Goal: Use online tool/utility: Utilize a website feature to perform a specific function

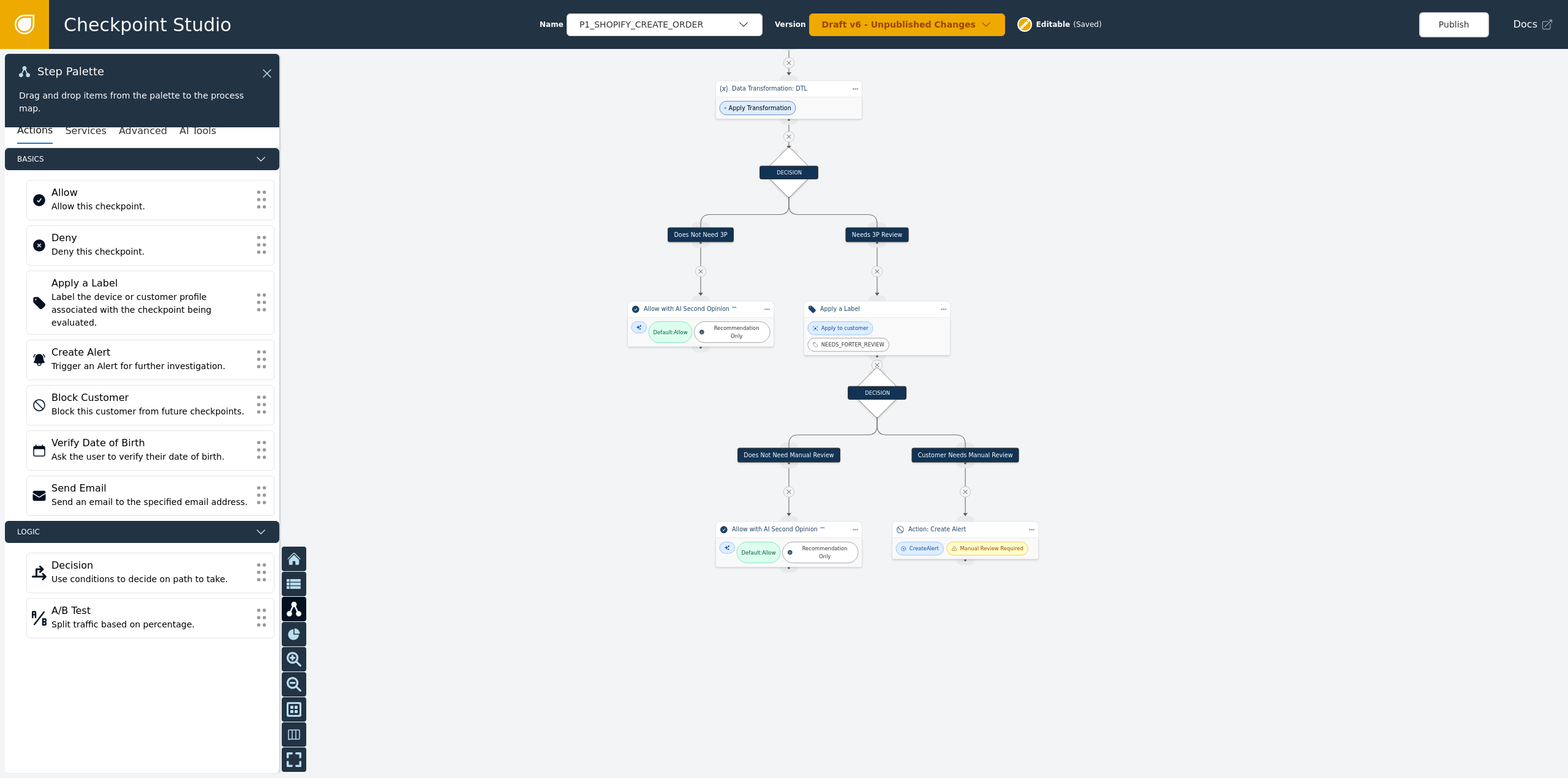
drag, startPoint x: 1118, startPoint y: 598, endPoint x: 1056, endPoint y: 244, distance: 359.4
click at [1056, 244] on div at bounding box center [784, 414] width 1568 height 730
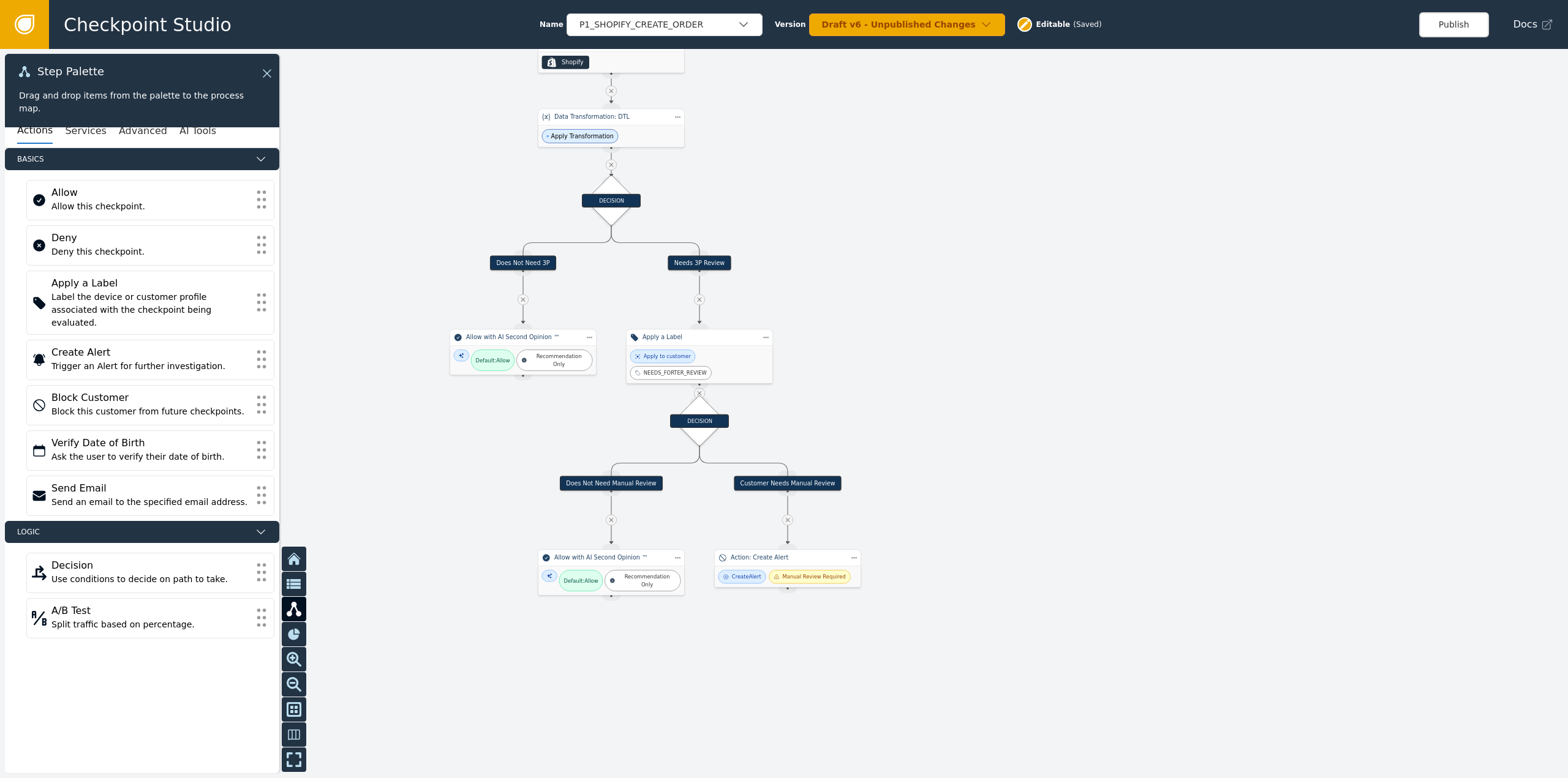
drag, startPoint x: 1094, startPoint y: 308, endPoint x: 917, endPoint y: 337, distance: 179.4
click at [917, 337] on div at bounding box center [784, 414] width 1568 height 730
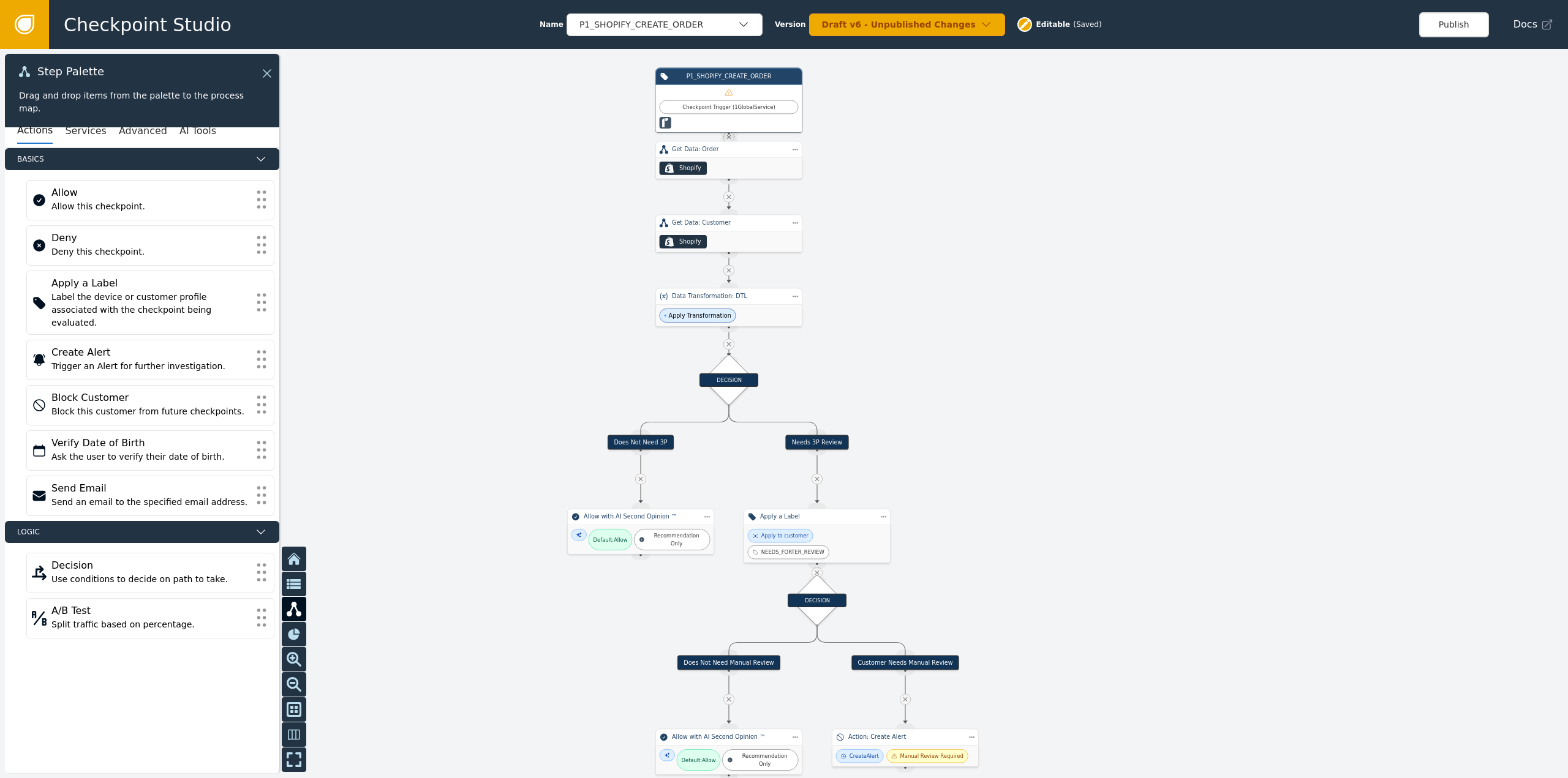
drag, startPoint x: 990, startPoint y: 372, endPoint x: 1092, endPoint y: 518, distance: 178.1
click at [1092, 518] on div at bounding box center [784, 414] width 1568 height 730
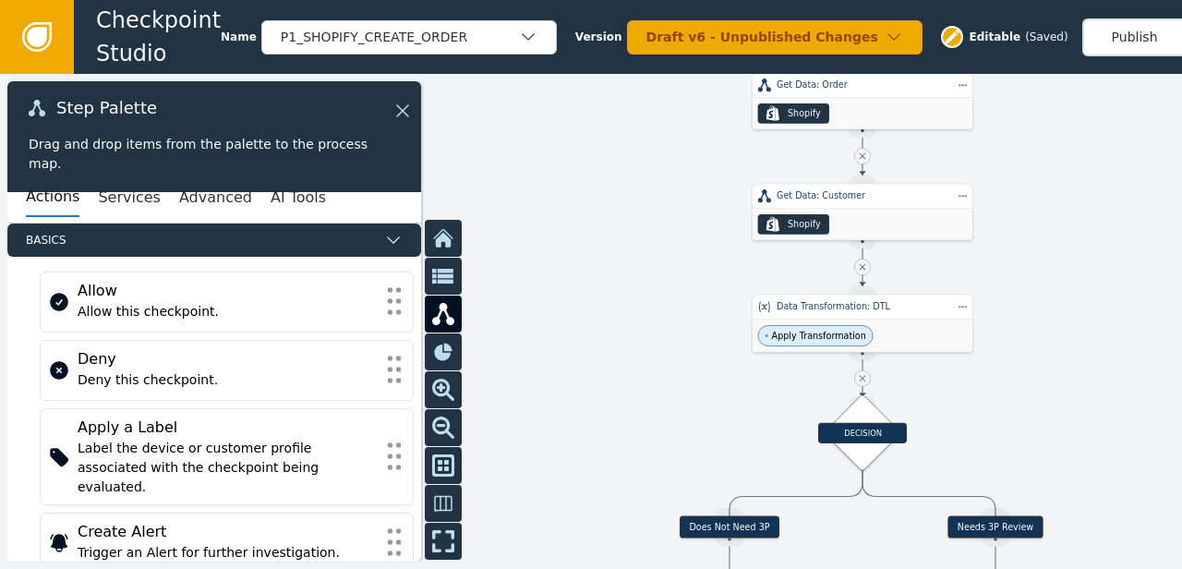
drag, startPoint x: 633, startPoint y: 335, endPoint x: 397, endPoint y: 195, distance: 274.9
click at [397, 195] on div "Target Handle for step Does Not Need 3P Source Handle for step Target Handle fo…" at bounding box center [591, 321] width 1182 height 495
click at [404, 115] on icon at bounding box center [399, 110] width 11 height 11
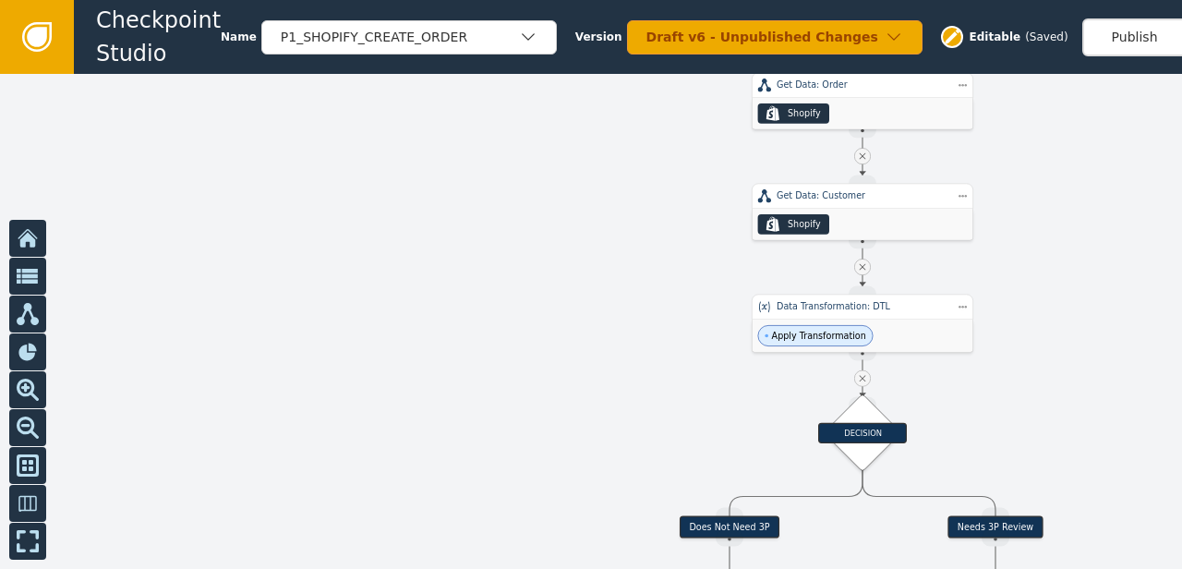
scroll to position [0, 8]
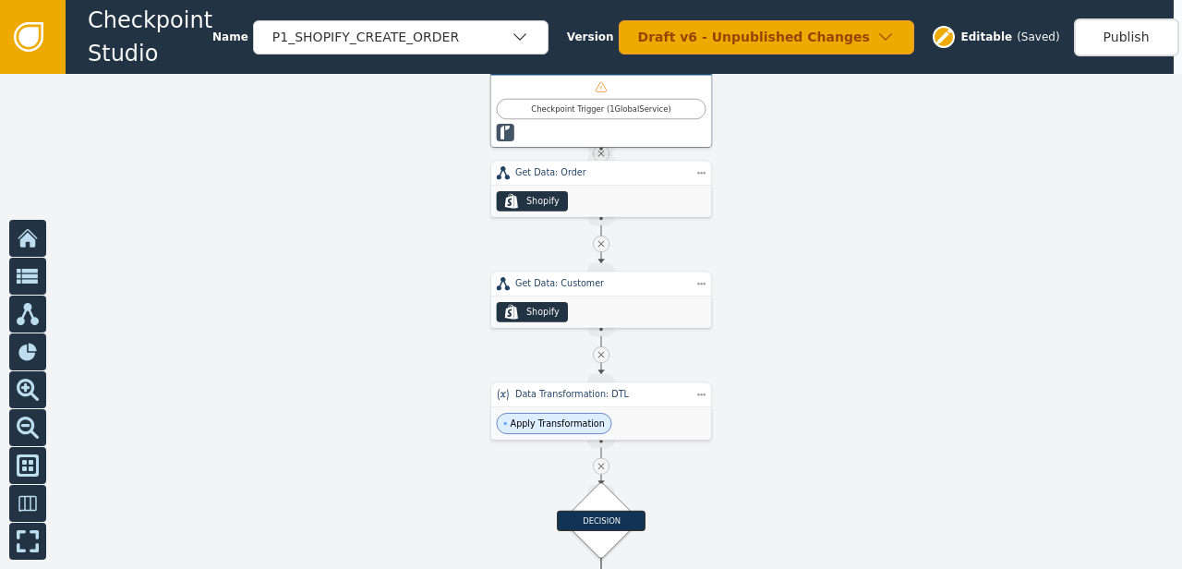
drag, startPoint x: 530, startPoint y: 309, endPoint x: 253, endPoint y: 408, distance: 294.1
click at [253, 408] on div at bounding box center [591, 321] width 1182 height 495
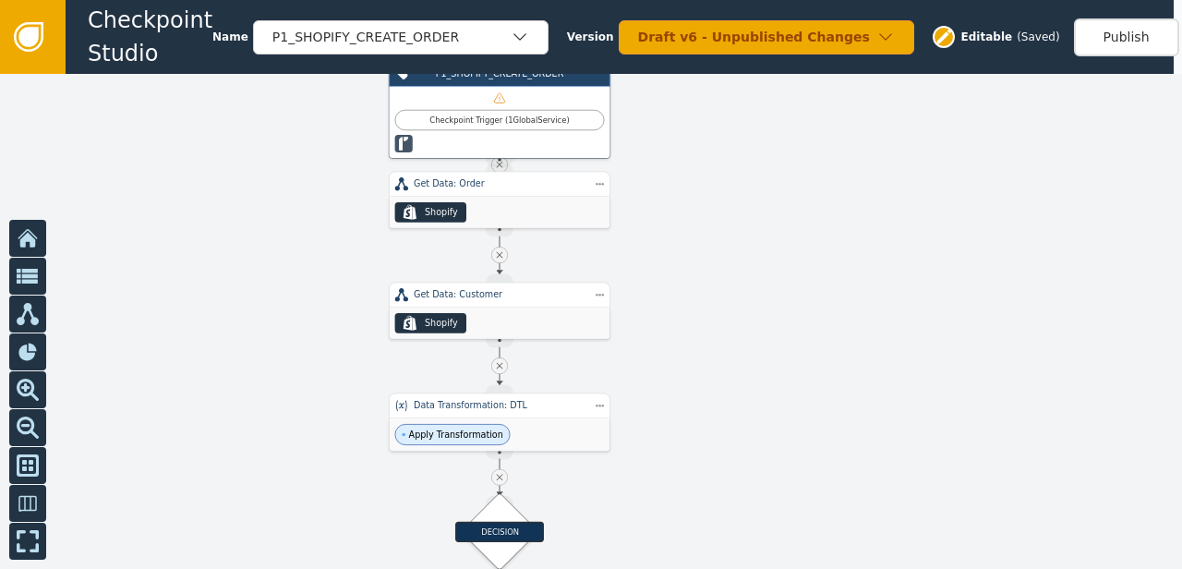
drag, startPoint x: 850, startPoint y: 239, endPoint x: 764, endPoint y: 215, distance: 89.2
click at [764, 215] on div at bounding box center [591, 321] width 1182 height 495
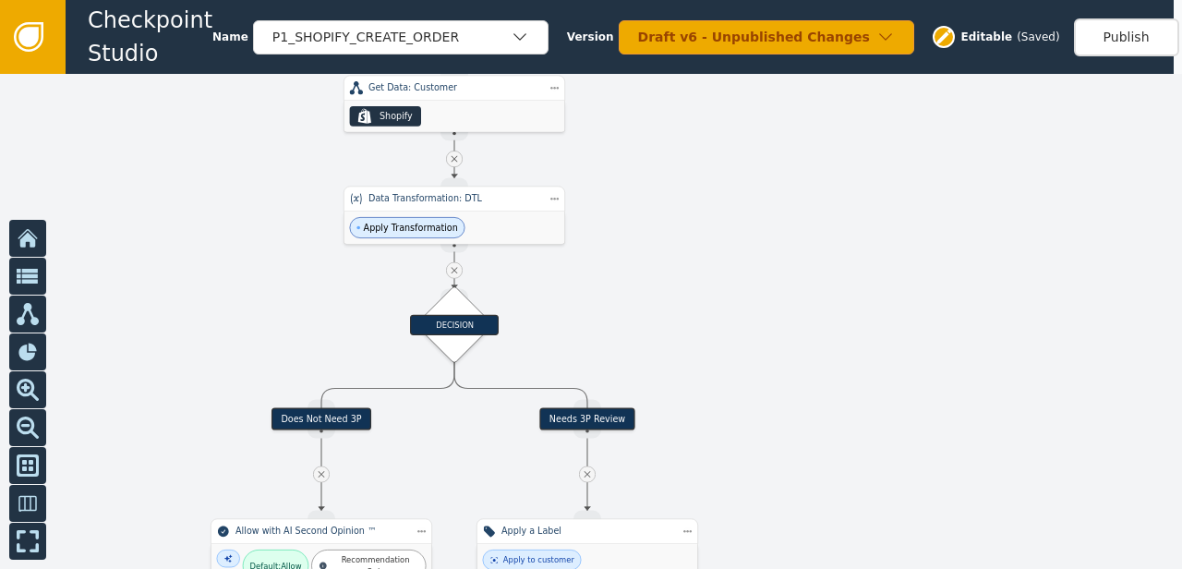
drag, startPoint x: 778, startPoint y: 343, endPoint x: 737, endPoint y: 127, distance: 219.1
click at [737, 127] on div at bounding box center [591, 321] width 1182 height 495
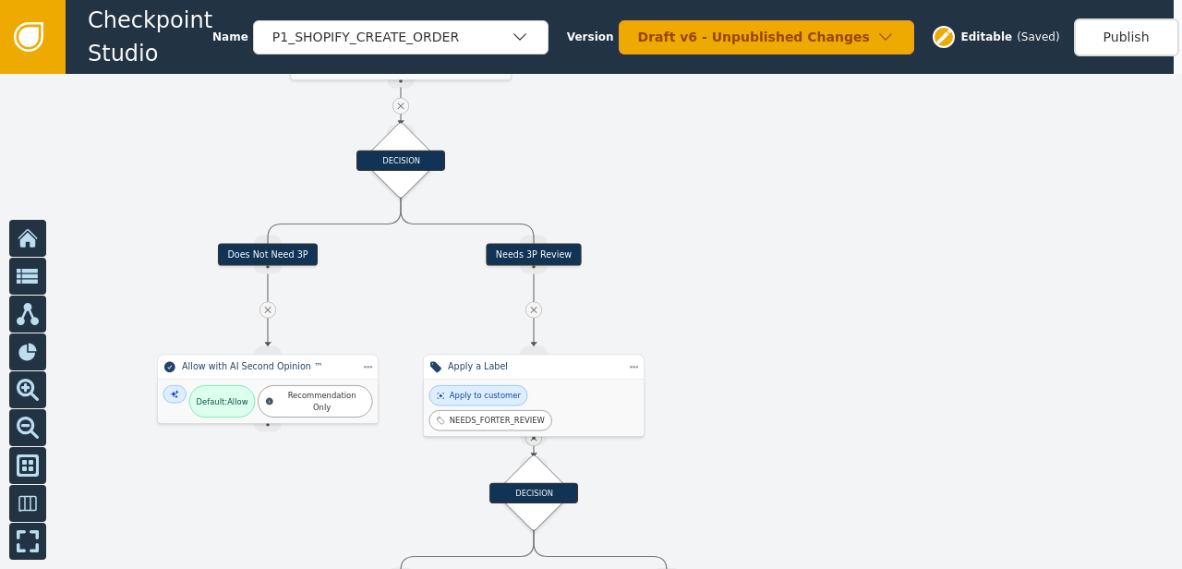
drag, startPoint x: 768, startPoint y: 327, endPoint x: 711, endPoint y: 193, distance: 145.6
click at [711, 193] on div at bounding box center [591, 321] width 1182 height 495
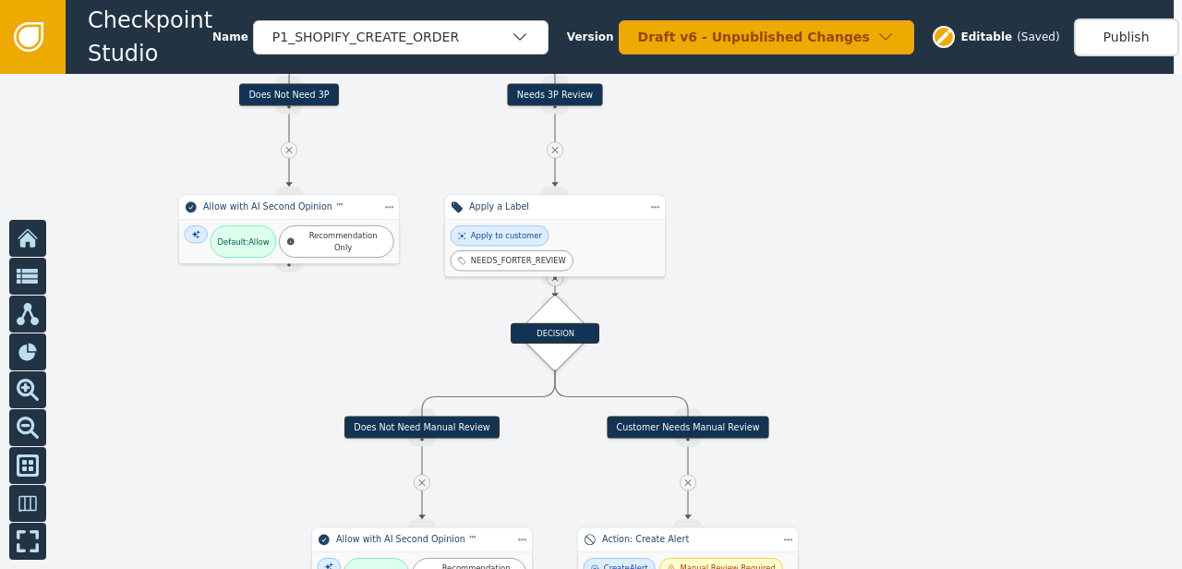
drag, startPoint x: 769, startPoint y: 419, endPoint x: 801, endPoint y: 252, distance: 170.2
click at [801, 252] on div at bounding box center [591, 321] width 1182 height 495
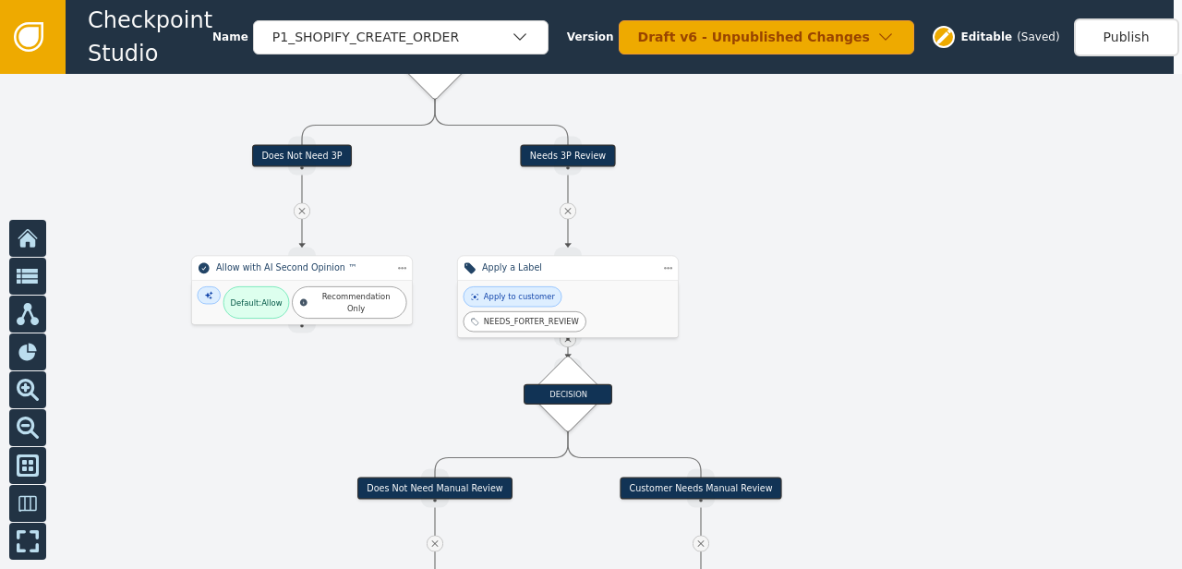
drag, startPoint x: 888, startPoint y: 416, endPoint x: 890, endPoint y: 487, distance: 71.1
click at [890, 487] on div at bounding box center [591, 321] width 1182 height 495
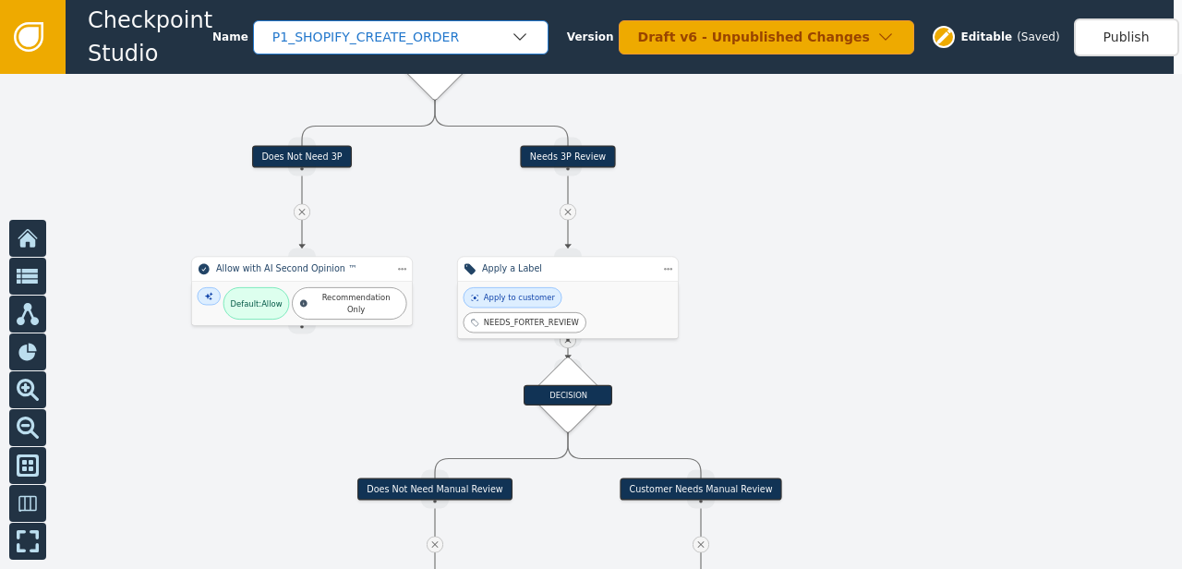
click at [505, 42] on div "P1_SHOPIFY_CREATE_ORDER" at bounding box center [400, 37] width 295 height 34
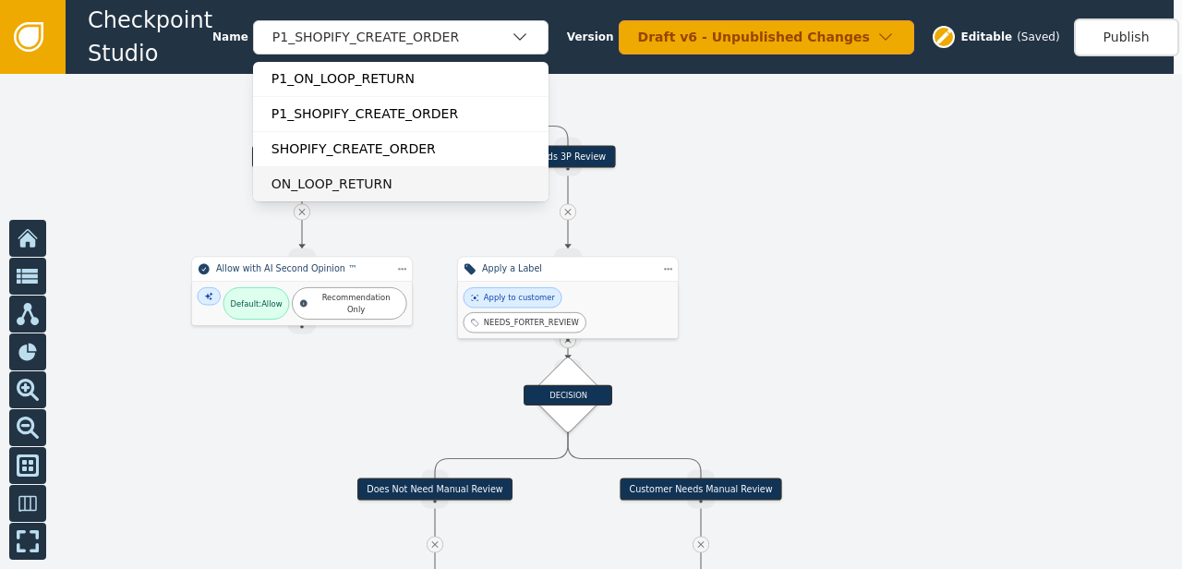
click at [343, 183] on div "ON_LOOP_RETURN" at bounding box center [400, 183] width 259 height 19
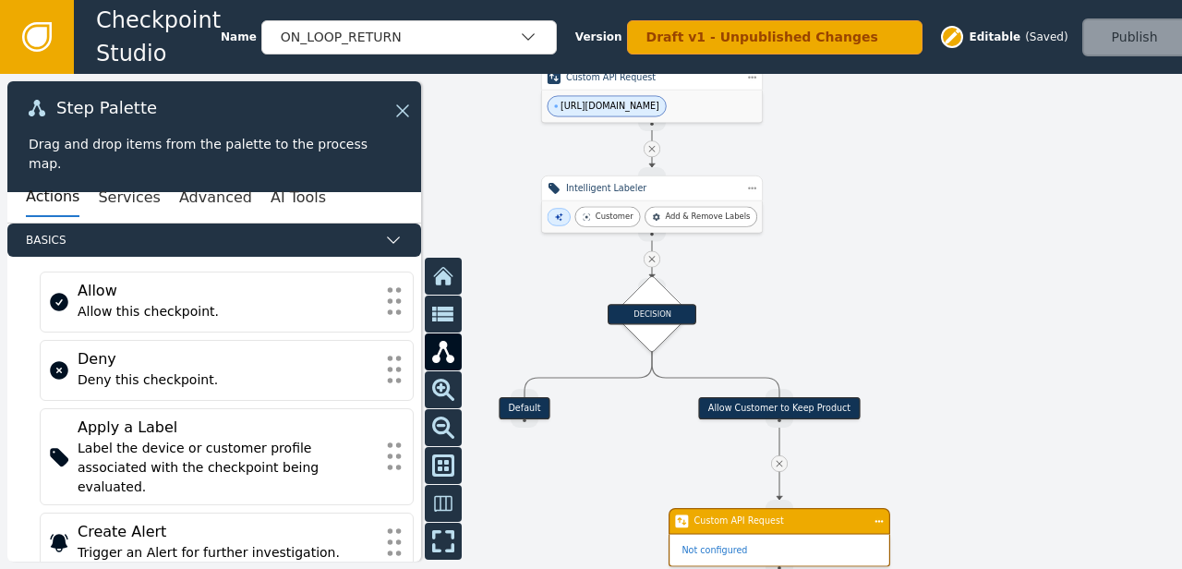
drag, startPoint x: 1021, startPoint y: 266, endPoint x: 985, endPoint y: 121, distance: 149.4
click at [985, 121] on div at bounding box center [591, 321] width 1182 height 495
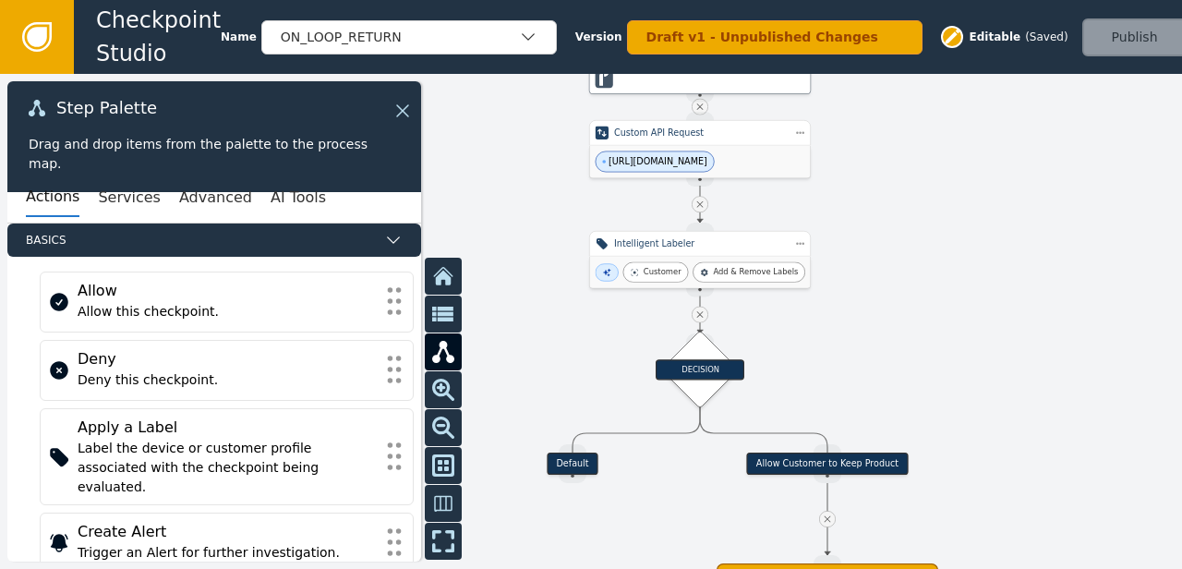
drag, startPoint x: 1008, startPoint y: 240, endPoint x: 1053, endPoint y: 293, distance: 69.4
click at [1053, 293] on div at bounding box center [591, 321] width 1182 height 495
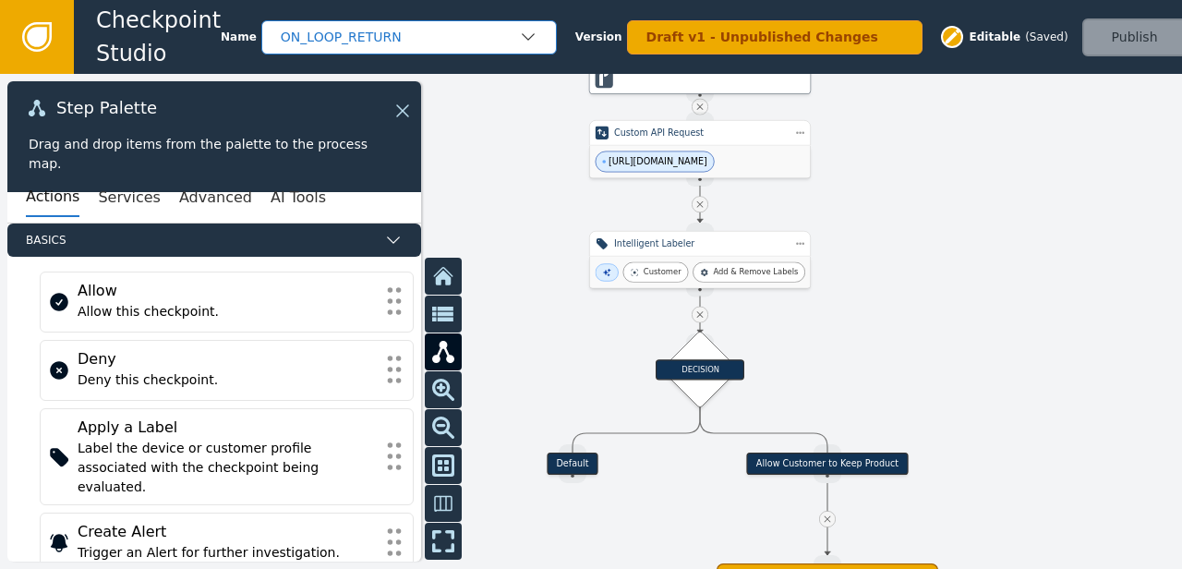
click at [423, 42] on div "ON_LOOP_RETURN" at bounding box center [400, 37] width 238 height 19
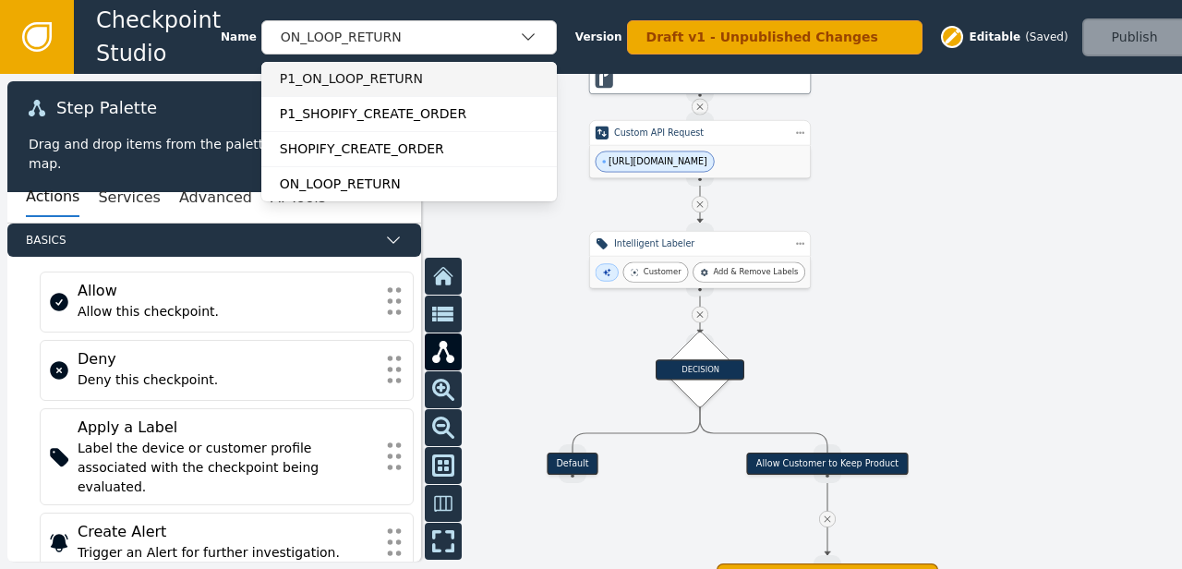
click at [358, 84] on div "P1_ON_LOOP_RETURN" at bounding box center [409, 78] width 259 height 19
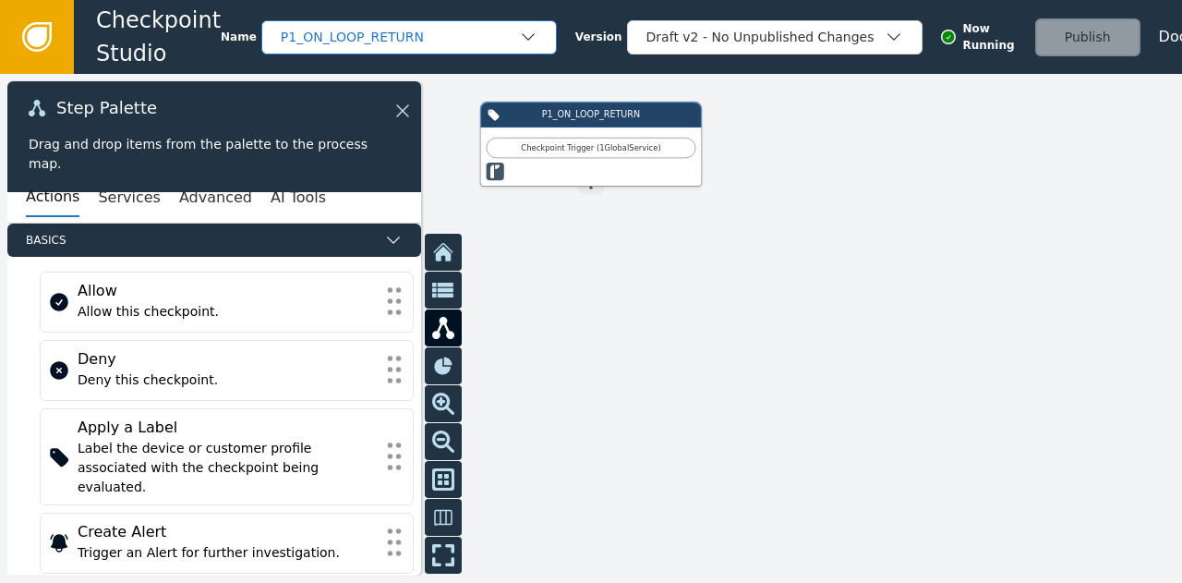
click at [483, 36] on div "P1_ON_LOOP_RETURN" at bounding box center [400, 37] width 238 height 19
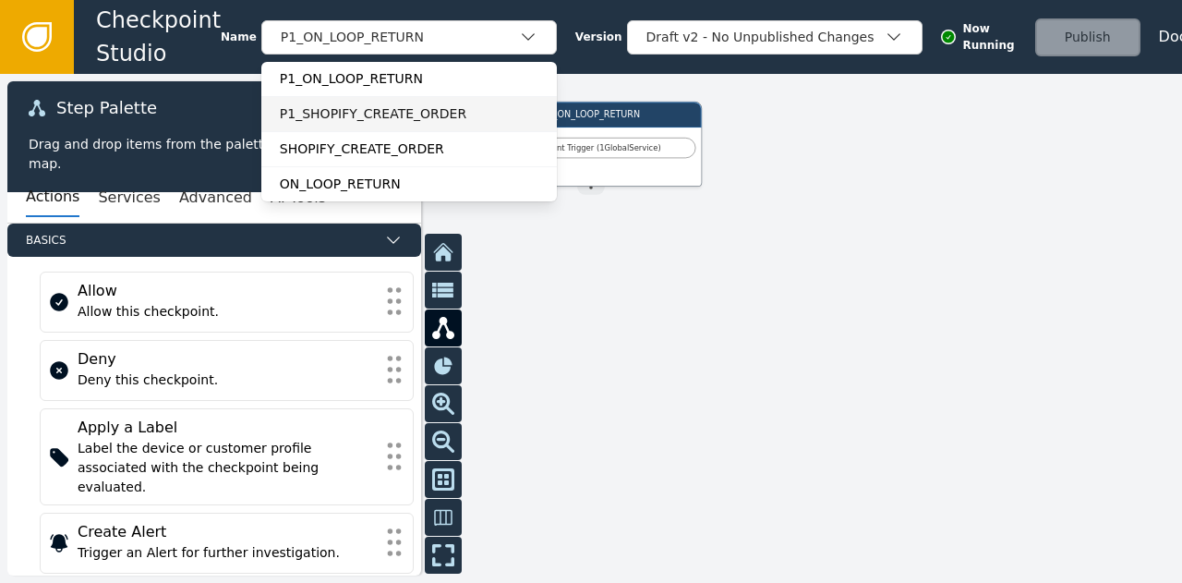
click at [398, 102] on div "P1_SHOPIFY_CREATE_ORDER" at bounding box center [408, 113] width 295 height 35
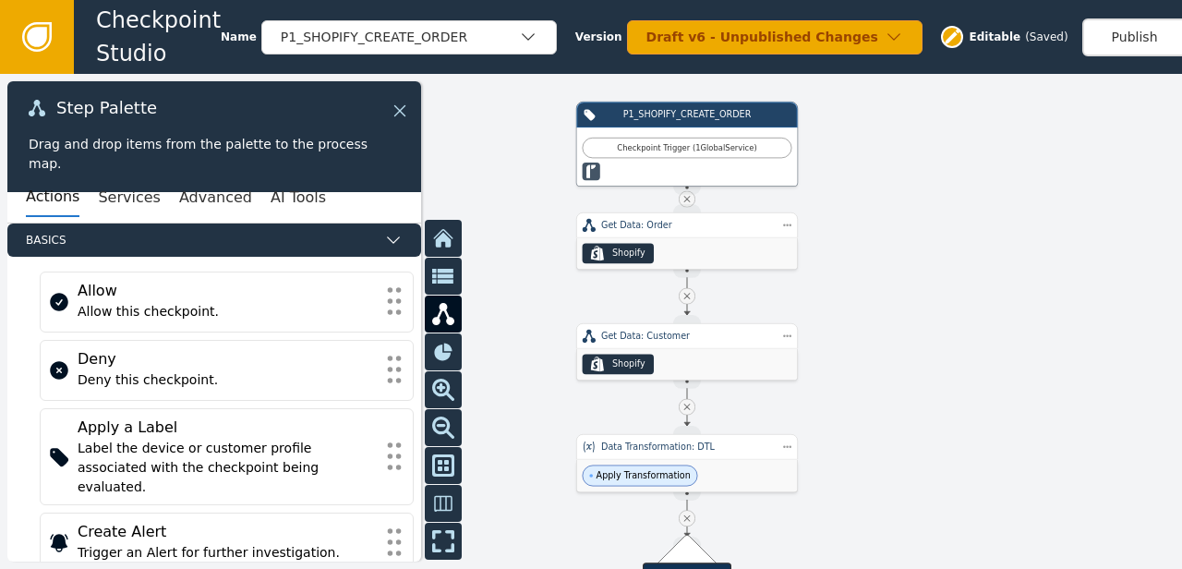
click at [404, 106] on icon at bounding box center [400, 111] width 20 height 20
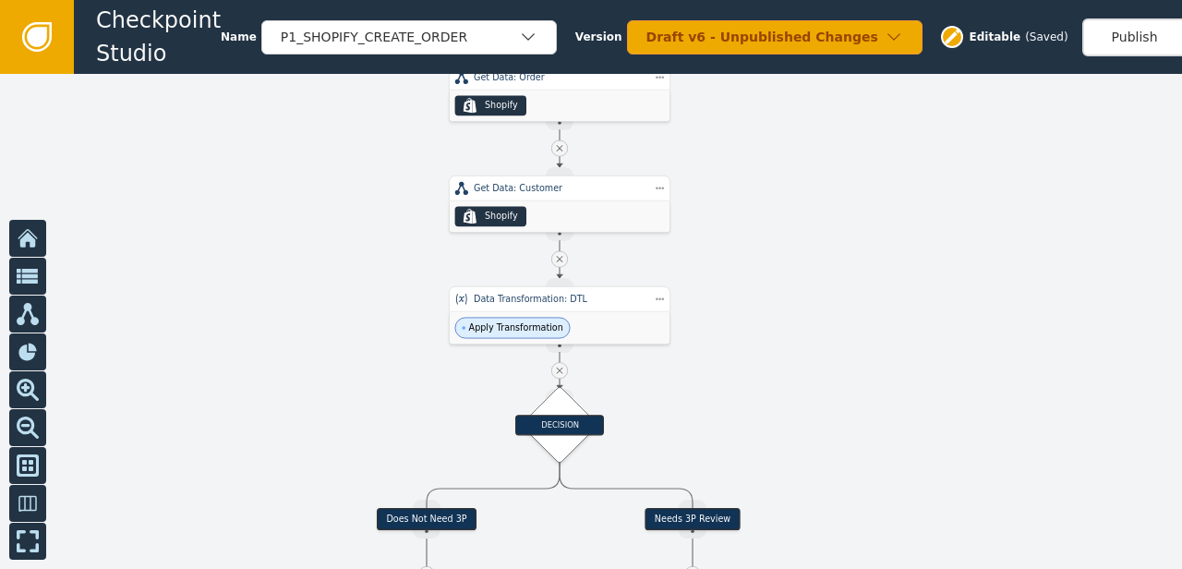
drag, startPoint x: 978, startPoint y: 330, endPoint x: 840, endPoint y: 177, distance: 205.3
click at [840, 177] on div at bounding box center [591, 321] width 1182 height 495
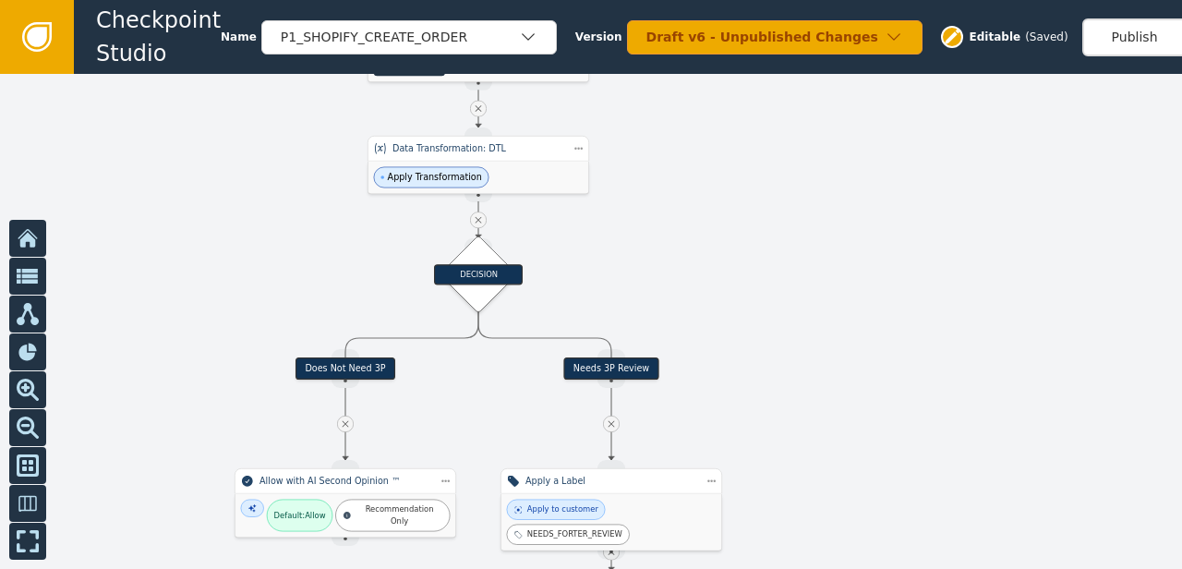
drag, startPoint x: 832, startPoint y: 287, endPoint x: 761, endPoint y: 132, distance: 170.6
click at [761, 132] on div at bounding box center [591, 321] width 1182 height 495
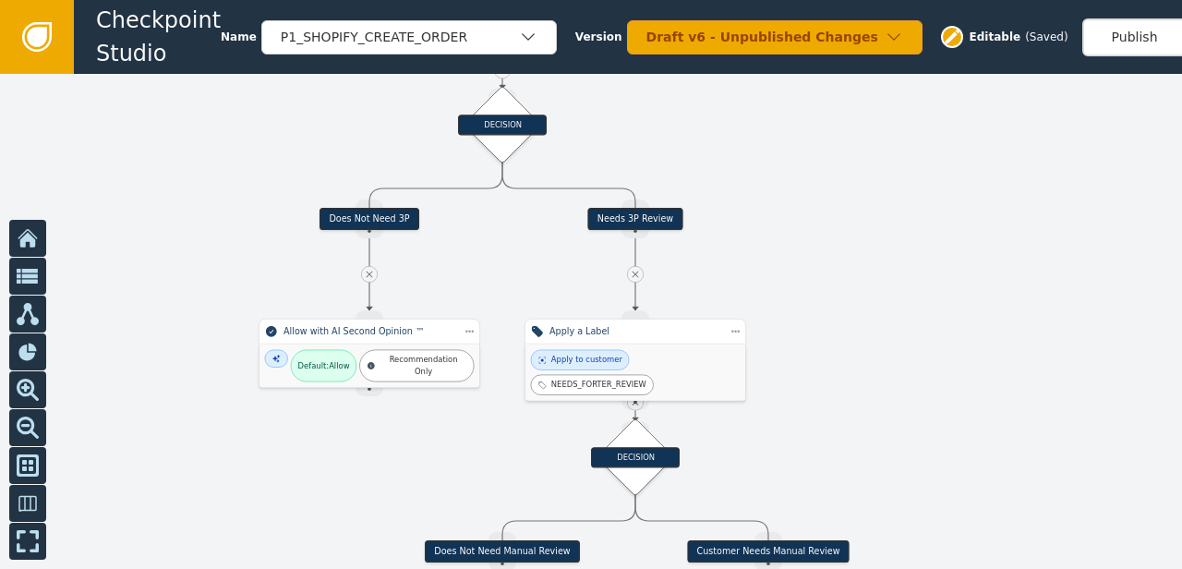
drag, startPoint x: 796, startPoint y: 420, endPoint x: 820, endPoint y: 280, distance: 142.4
click at [820, 280] on div at bounding box center [591, 321] width 1182 height 495
click at [346, 223] on div "Does Not Need 3P" at bounding box center [369, 219] width 100 height 22
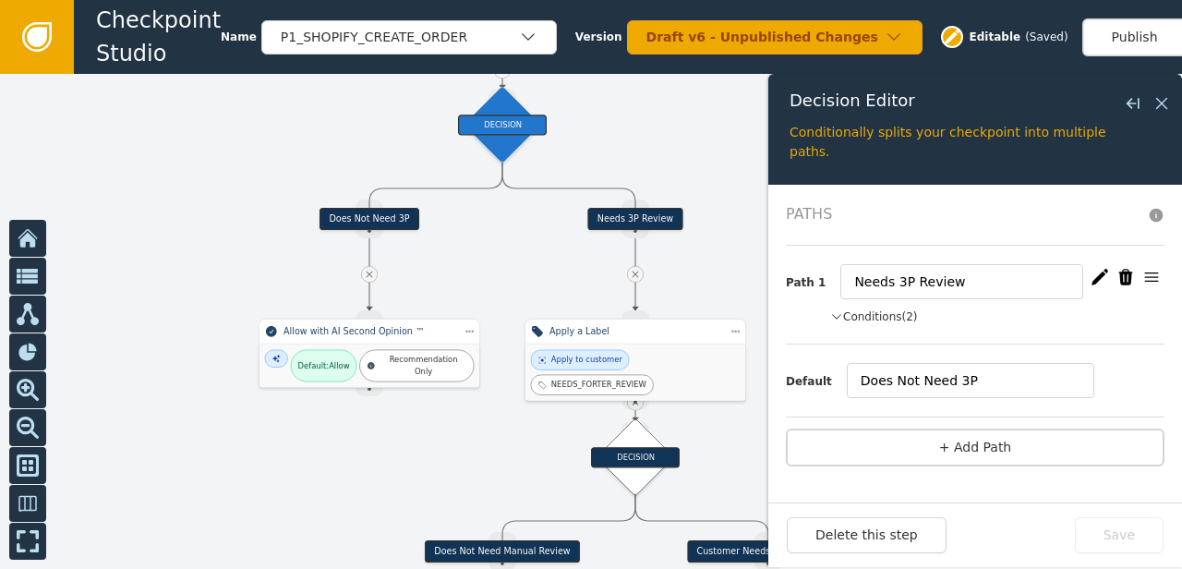
click at [246, 312] on div at bounding box center [591, 321] width 1182 height 495
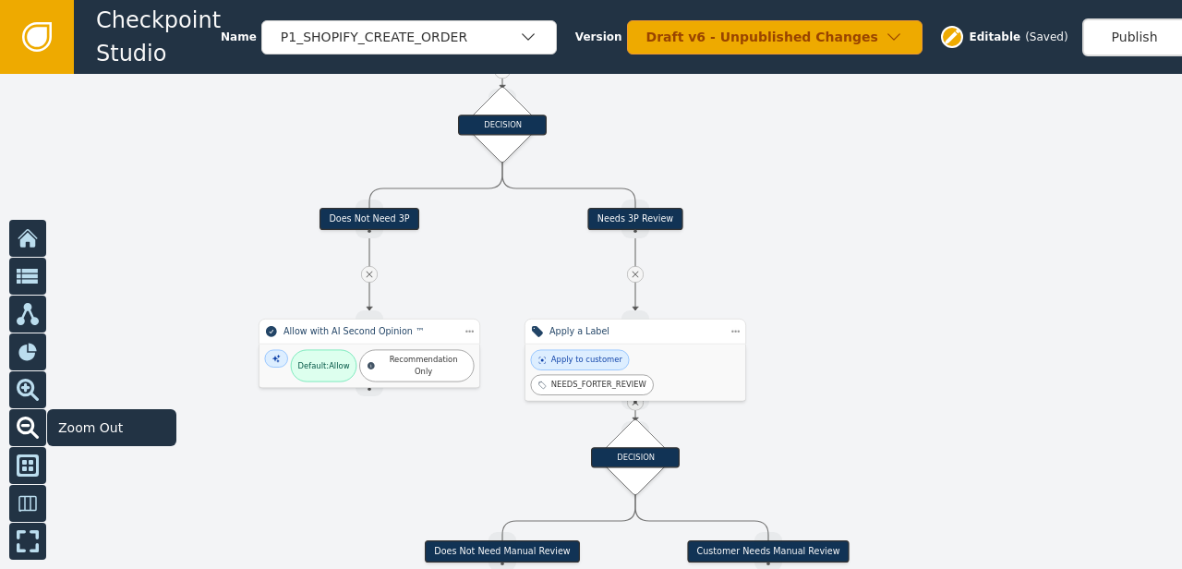
click at [18, 423] on icon at bounding box center [28, 427] width 22 height 22
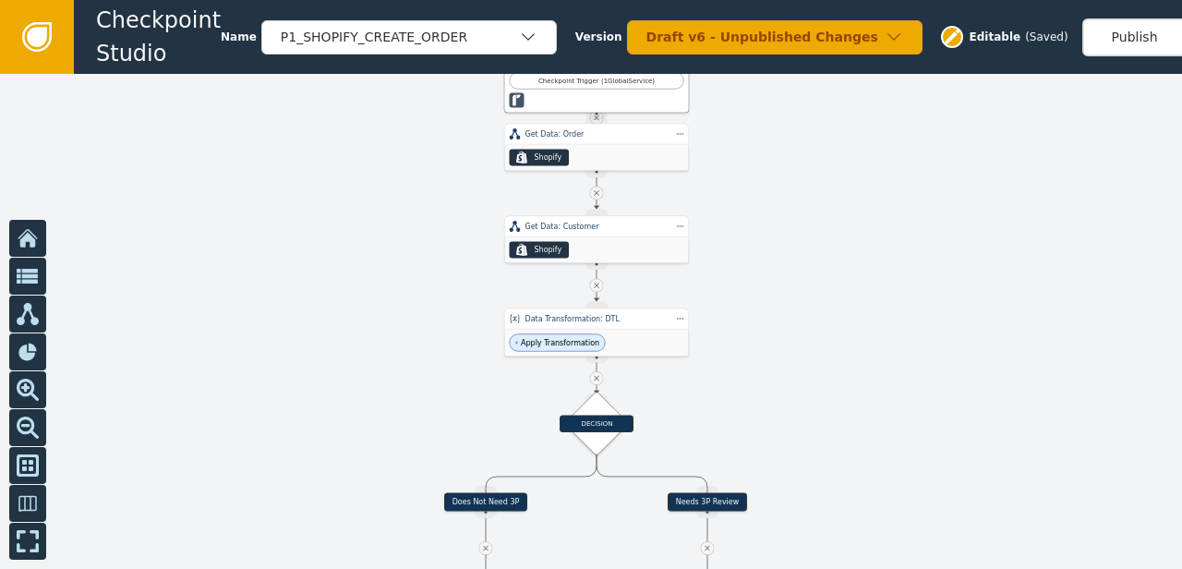
drag, startPoint x: 273, startPoint y: 156, endPoint x: 353, endPoint y: 422, distance: 277.5
click at [353, 422] on div at bounding box center [591, 321] width 1182 height 495
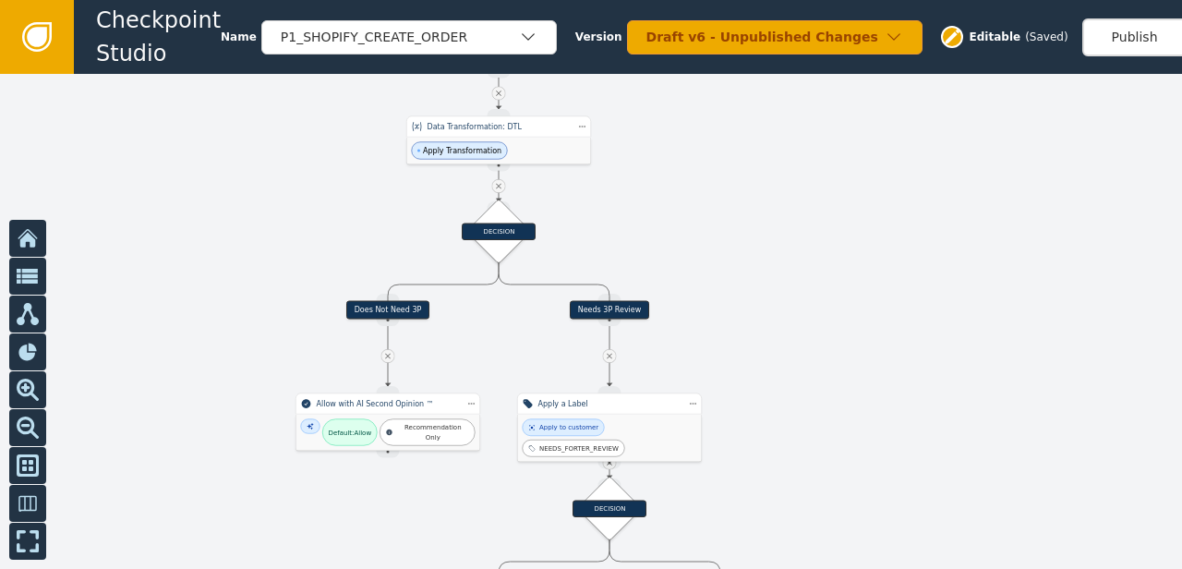
drag, startPoint x: 354, startPoint y: 420, endPoint x: 256, endPoint y: 226, distance: 217.2
click at [256, 226] on div at bounding box center [591, 321] width 1182 height 495
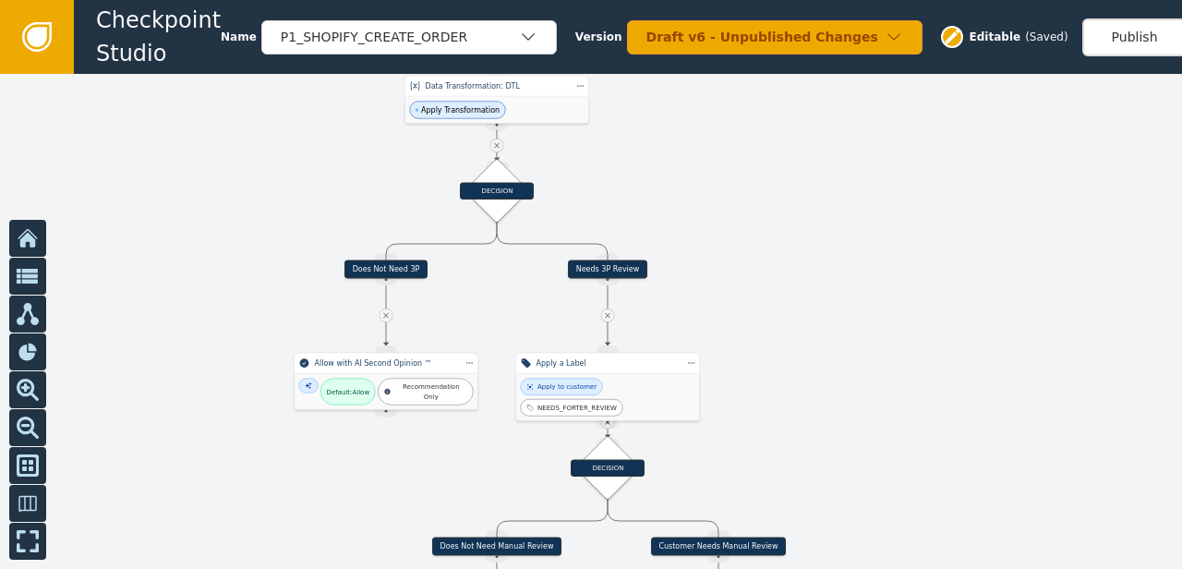
drag, startPoint x: 294, startPoint y: 242, endPoint x: 292, endPoint y: 203, distance: 38.8
click at [292, 203] on div at bounding box center [591, 321] width 1182 height 495
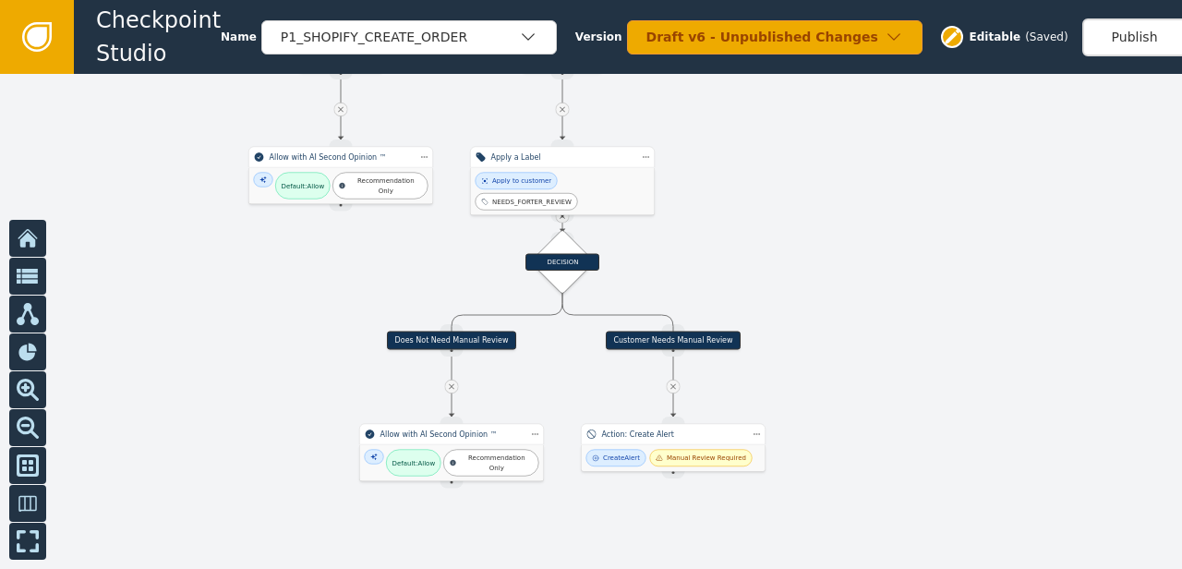
drag, startPoint x: 1010, startPoint y: 481, endPoint x: 966, endPoint y: 276, distance: 209.7
click at [966, 276] on div at bounding box center [591, 321] width 1182 height 495
click at [587, 275] on div "DECISION" at bounding box center [563, 263] width 74 height 46
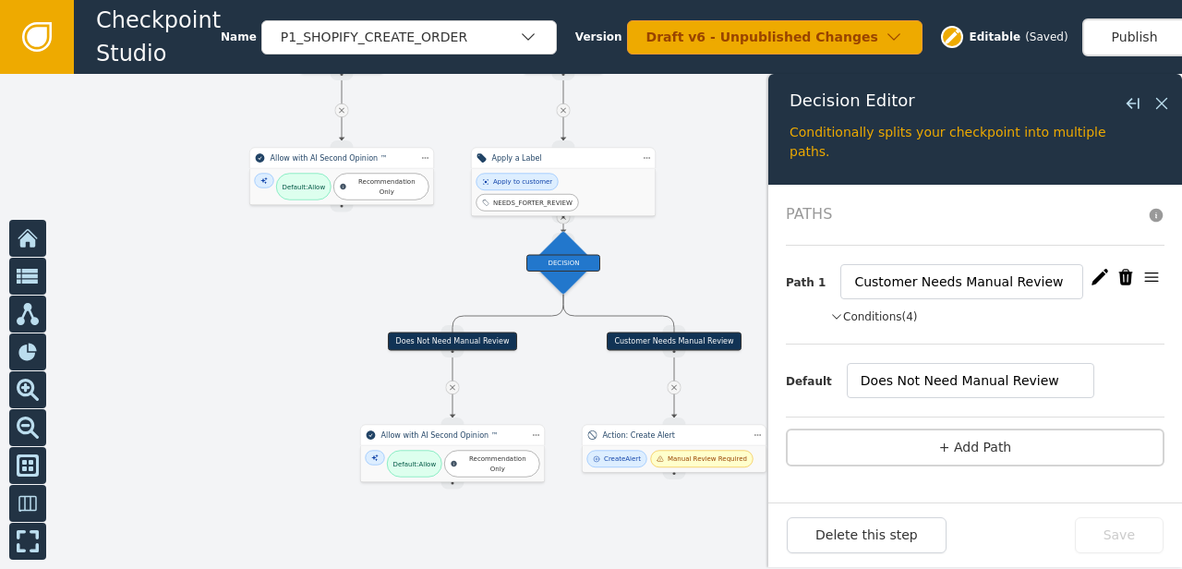
click at [888, 320] on button "Conditions (4)" at bounding box center [874, 316] width 88 height 17
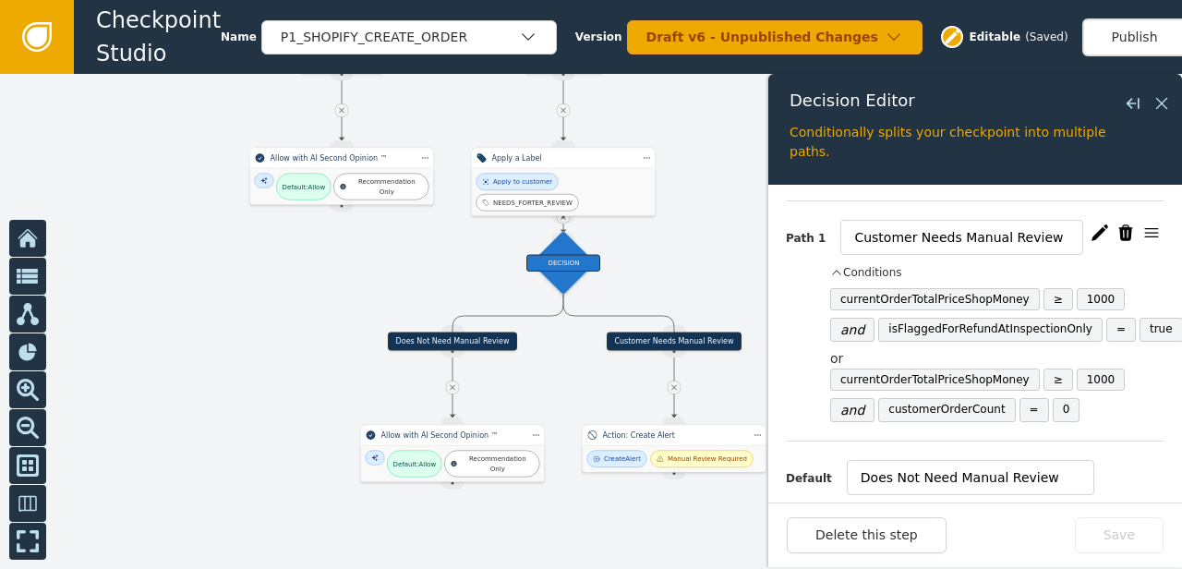
scroll to position [48, 0]
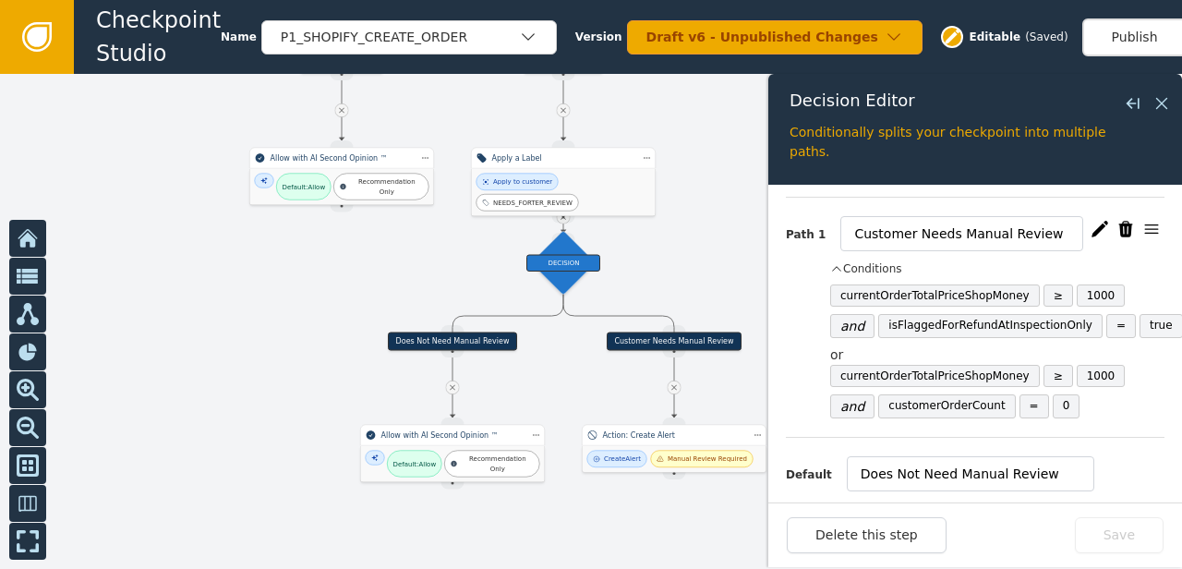
click at [669, 294] on div at bounding box center [591, 321] width 1182 height 495
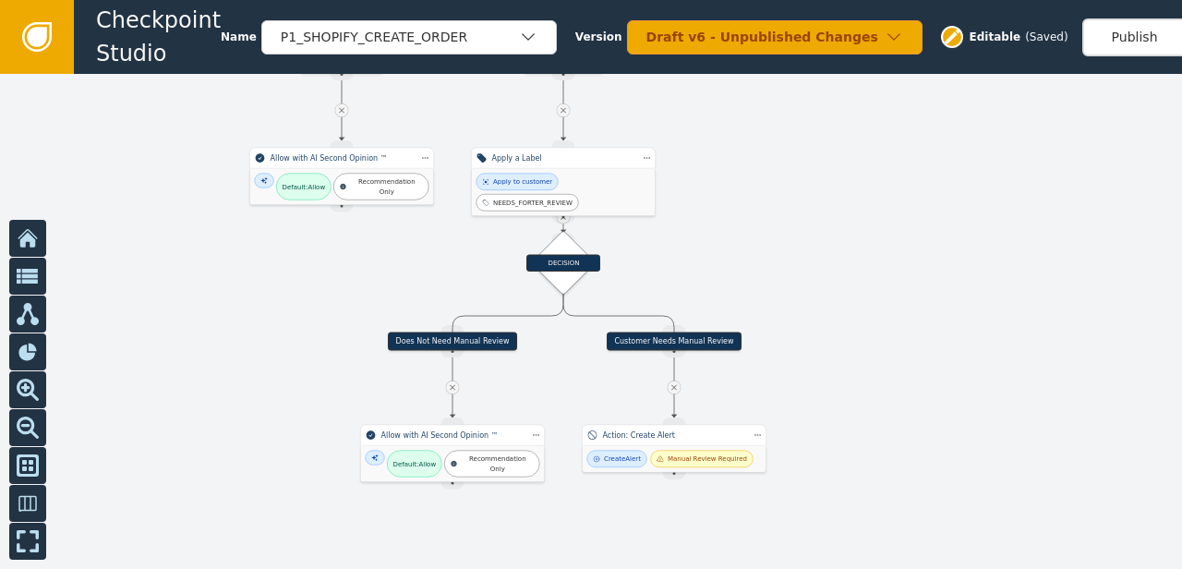
click at [483, 338] on div "Does Not Need Manual Review" at bounding box center [452, 341] width 129 height 18
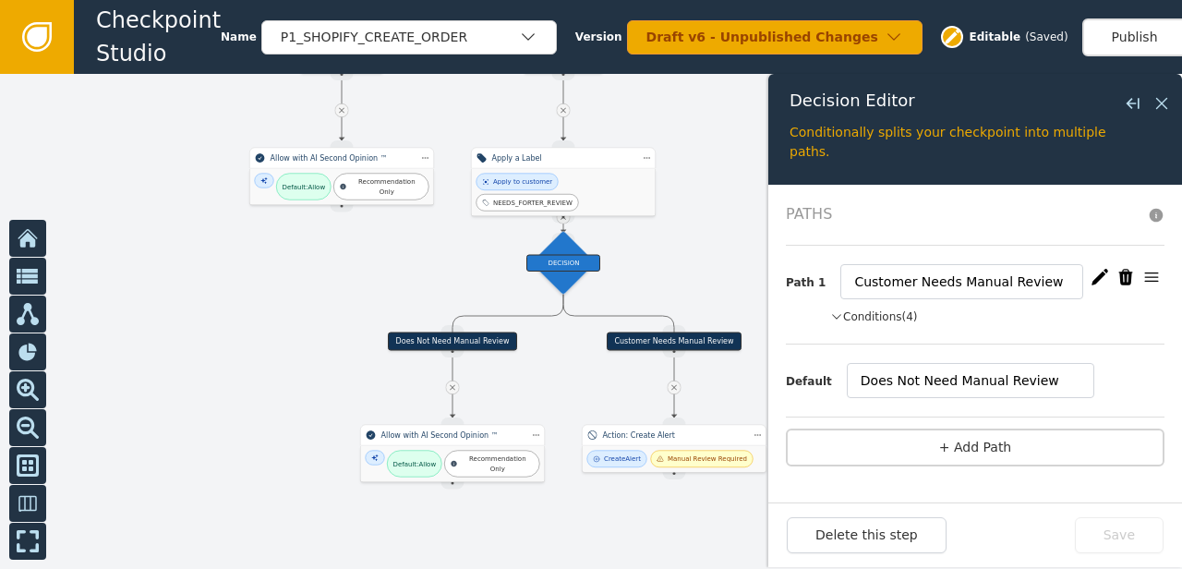
click at [909, 317] on button "Conditions (4)" at bounding box center [874, 316] width 88 height 17
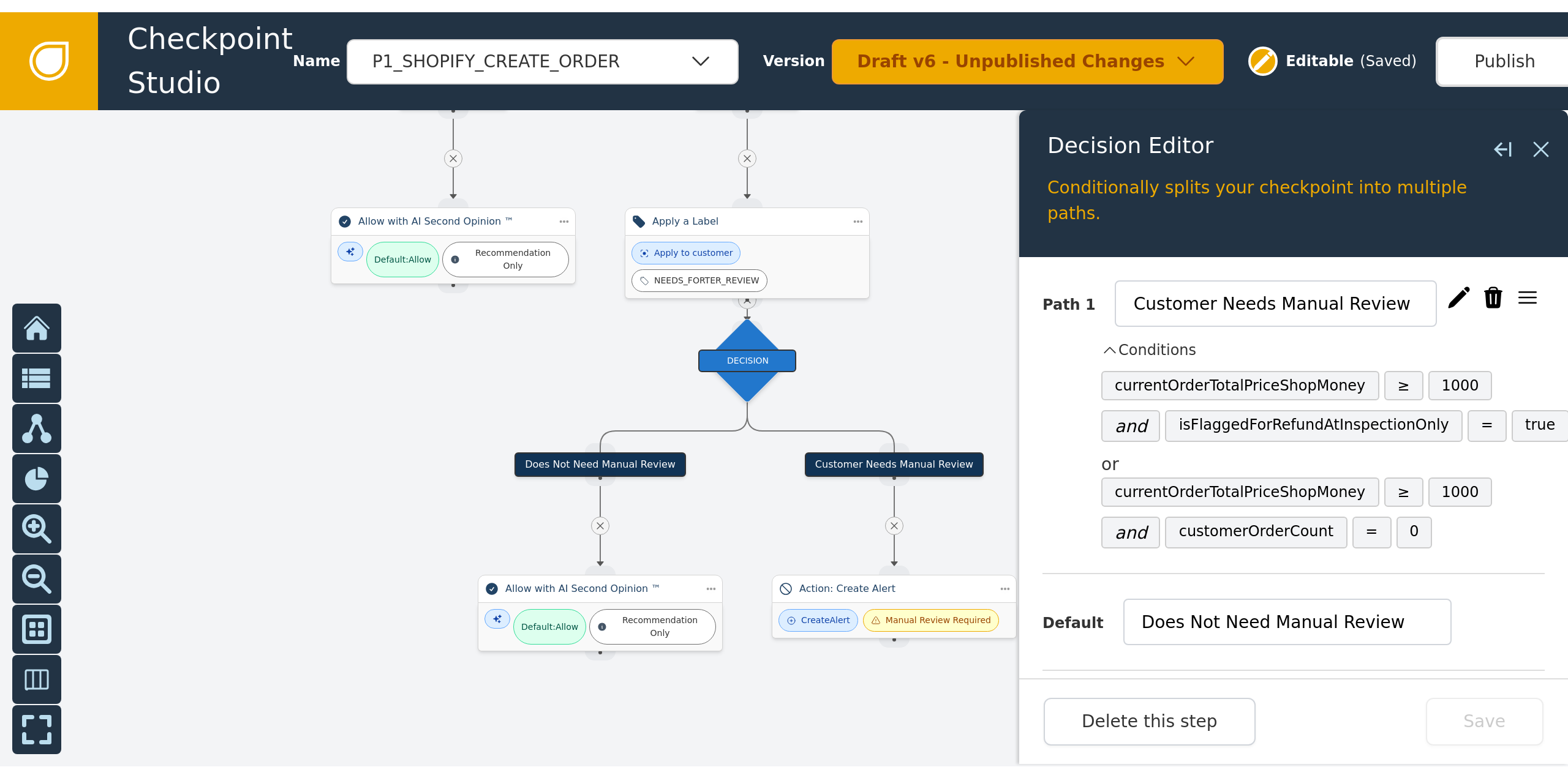
scroll to position [74, 0]
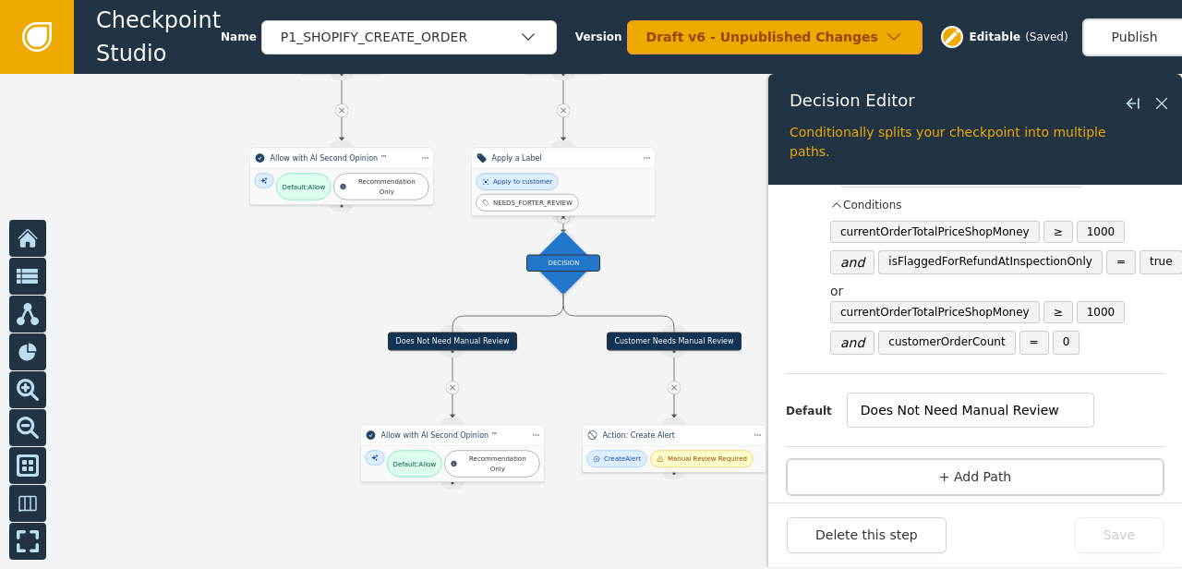
click at [219, 363] on div at bounding box center [591, 321] width 1182 height 495
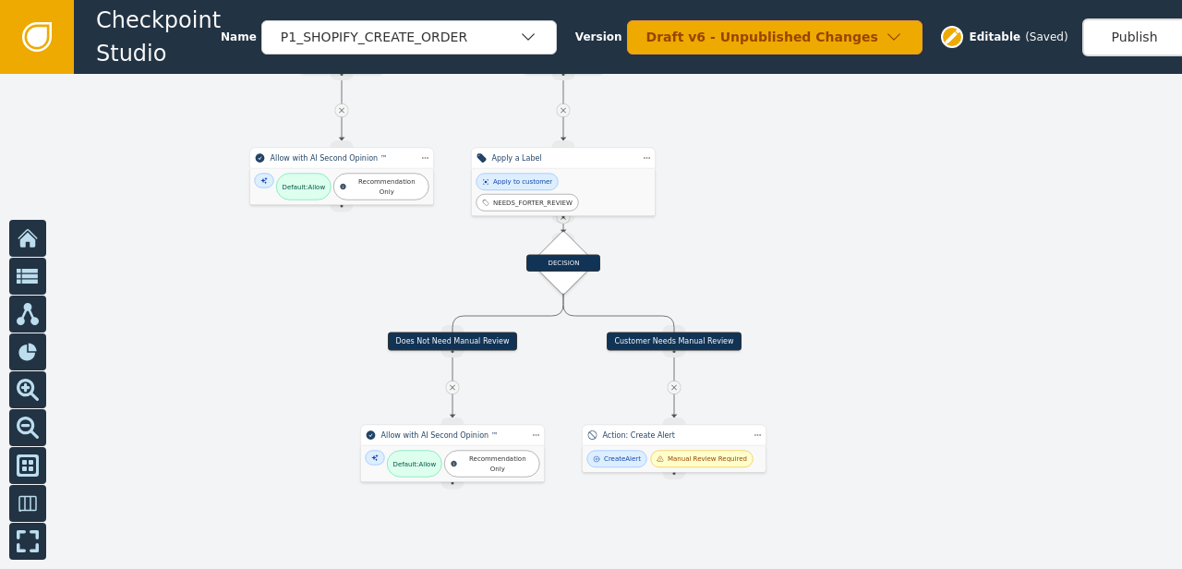
click at [1027, 371] on div at bounding box center [591, 321] width 1182 height 495
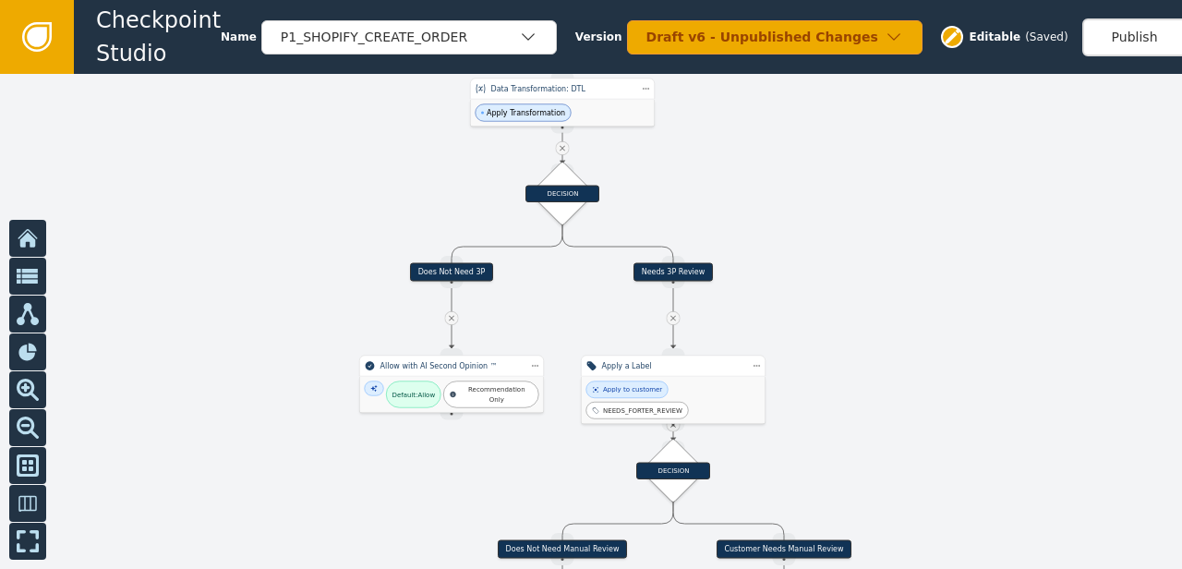
drag, startPoint x: 836, startPoint y: 223, endPoint x: 945, endPoint y: 432, distance: 236.2
click at [945, 432] on div at bounding box center [591, 321] width 1182 height 495
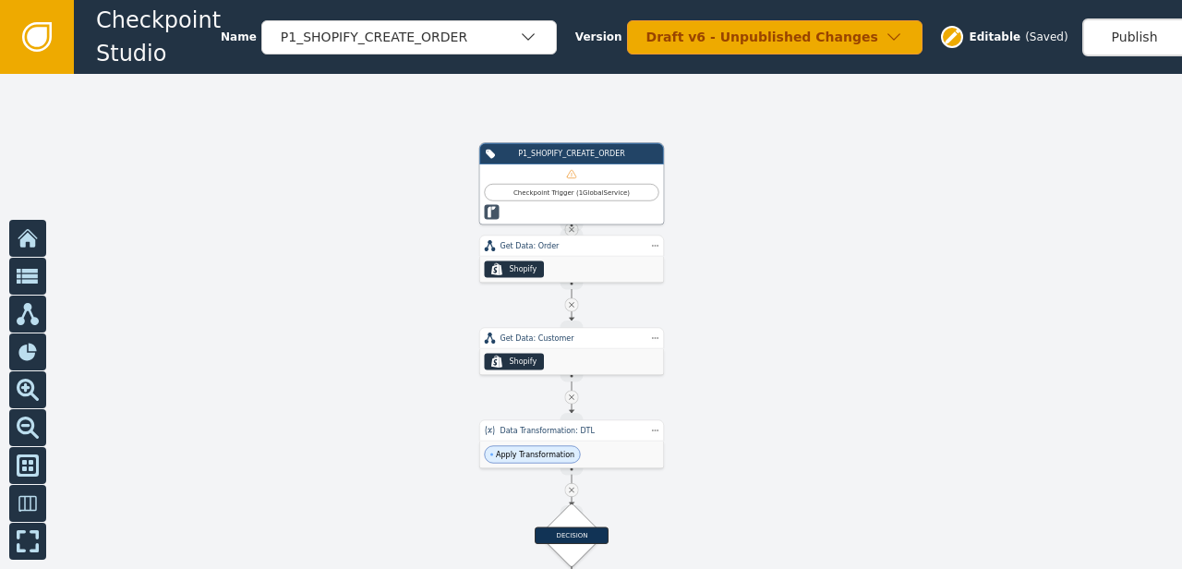
drag, startPoint x: 823, startPoint y: 250, endPoint x: 829, endPoint y: 592, distance: 341.7
click at [829, 1] on html "Checkpoint Studio Name P1_SHOPIFY_CREATE_ORDER Version Draft v6 - Unpublished C…" at bounding box center [591, 0] width 1182 height 1
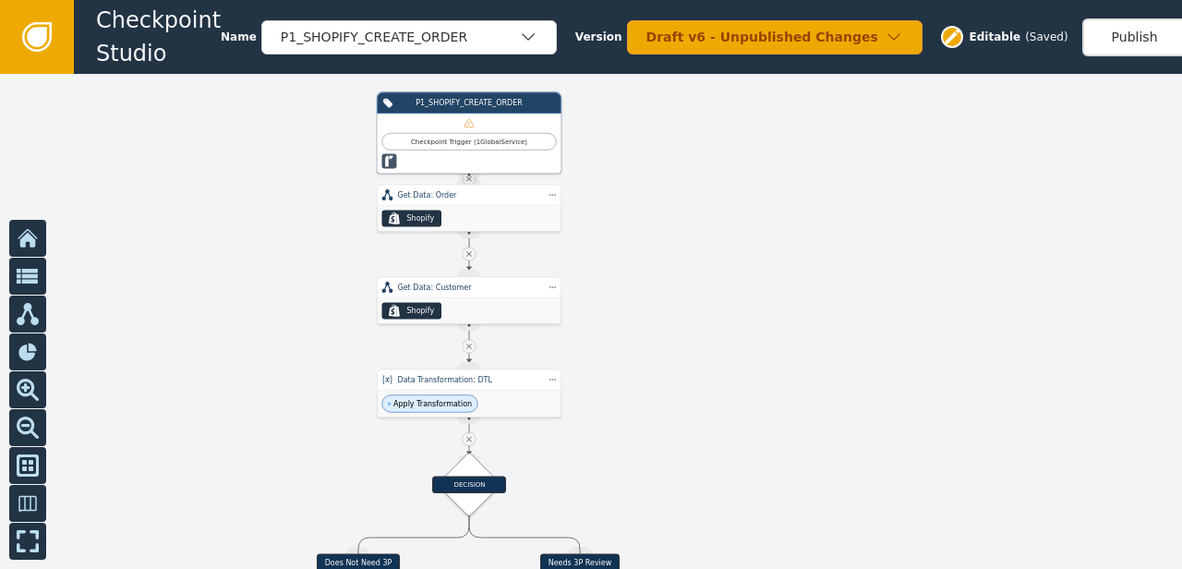
drag, startPoint x: 817, startPoint y: 303, endPoint x: 716, endPoint y: 251, distance: 113.1
click at [716, 251] on div at bounding box center [591, 321] width 1182 height 495
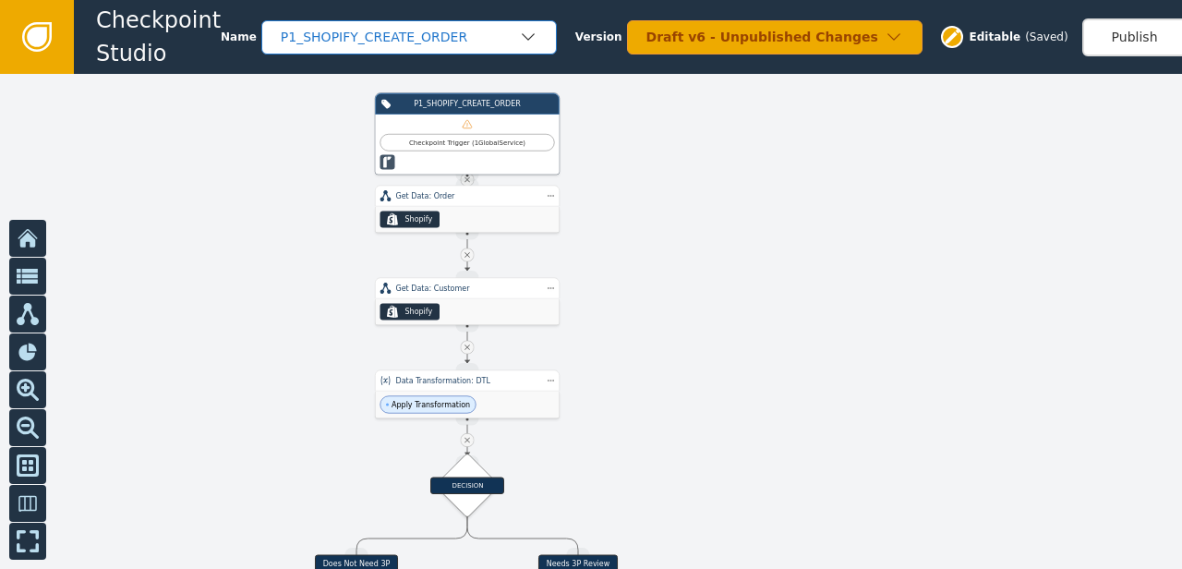
click at [480, 28] on div "P1_SHOPIFY_CREATE_ORDER" at bounding box center [400, 37] width 238 height 19
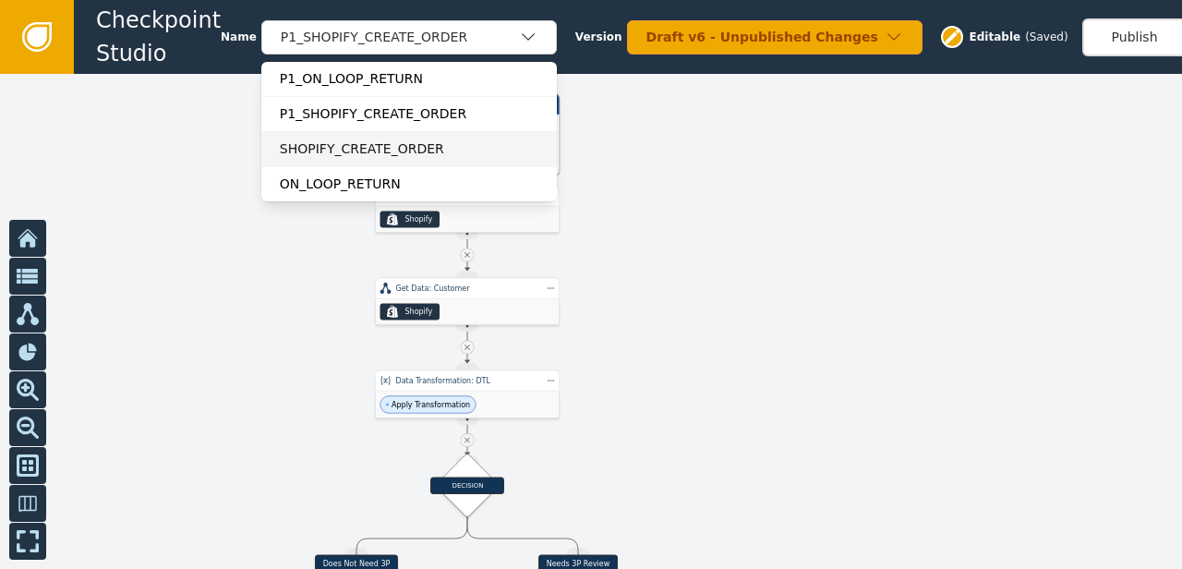
click at [322, 147] on div "SHOPIFY_CREATE_ORDER" at bounding box center [409, 148] width 259 height 19
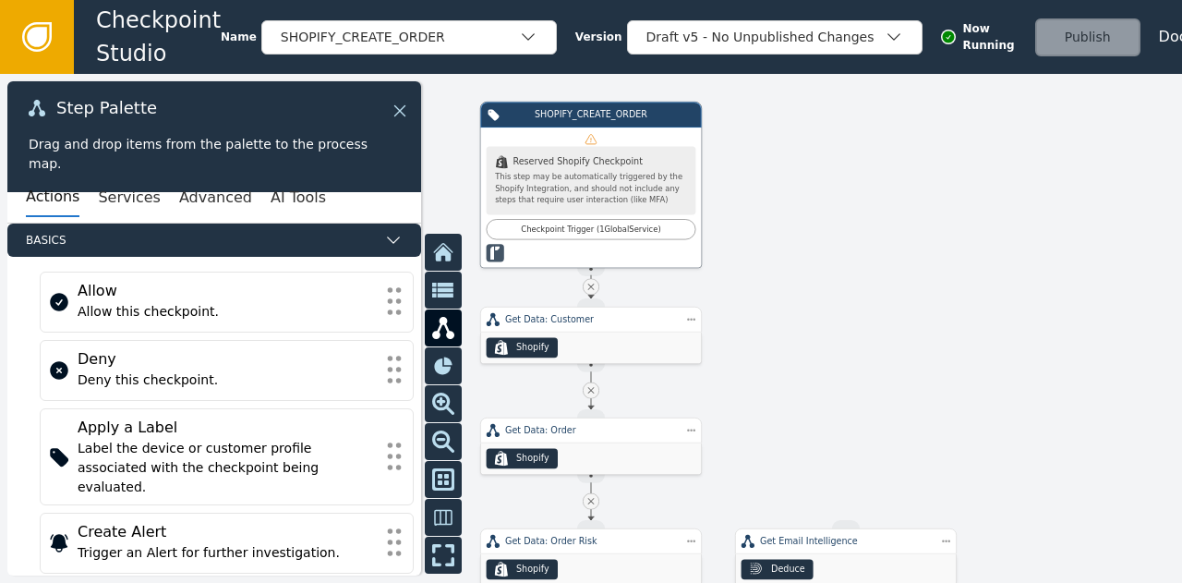
click at [407, 117] on icon at bounding box center [400, 111] width 20 height 20
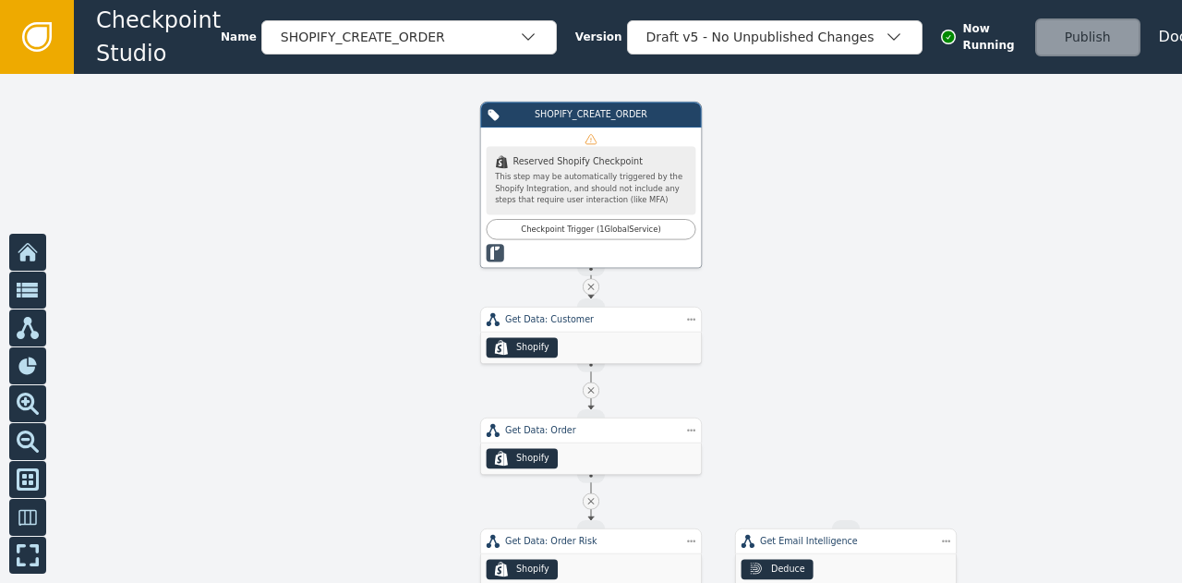
click at [369, 13] on div "Checkpoint Studio Name SHOPIFY_CREATE_ORDER Version Draft v5 - No Unpublished C…" at bounding box center [628, 37] width 1108 height 74
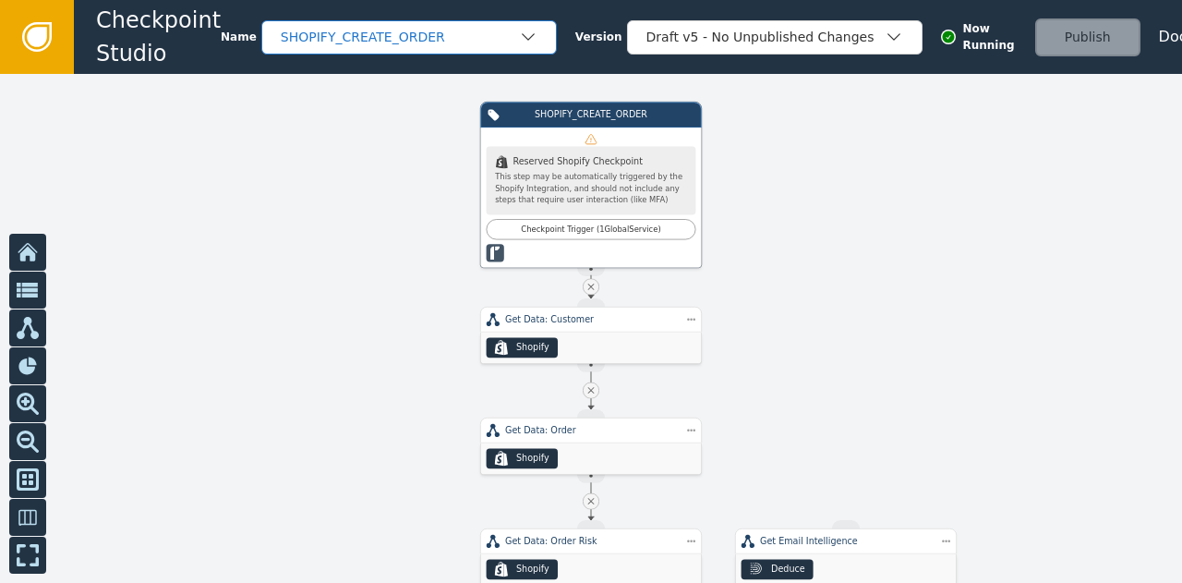
click at [343, 29] on div "SHOPIFY_CREATE_ORDER" at bounding box center [400, 37] width 238 height 19
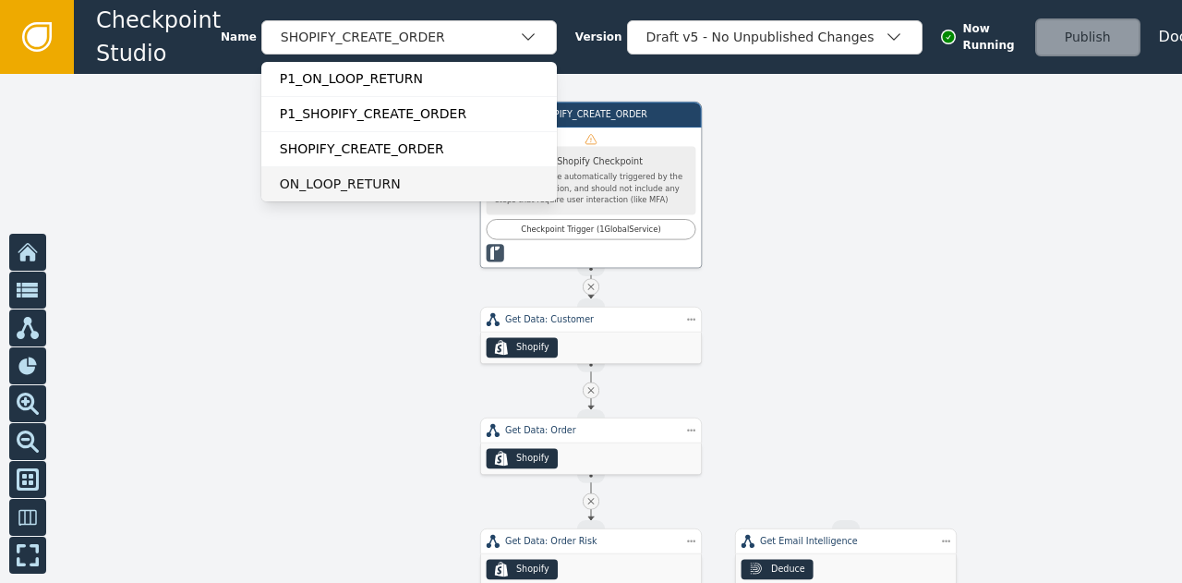
click at [352, 184] on div "ON_LOOP_RETURN" at bounding box center [409, 183] width 259 height 19
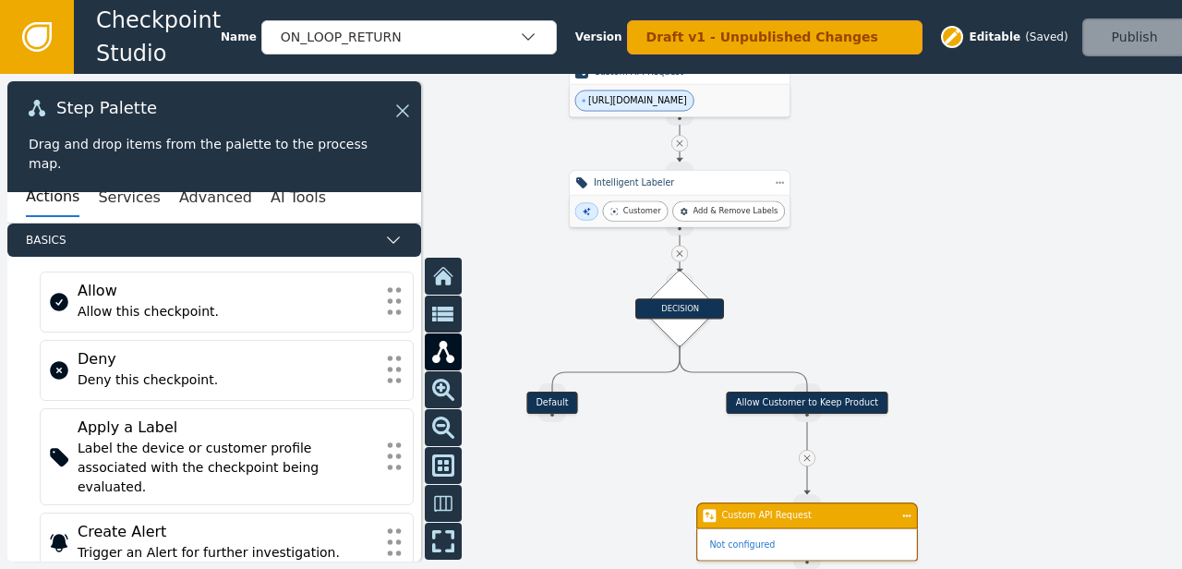
drag, startPoint x: 1006, startPoint y: 383, endPoint x: 995, endPoint y: 230, distance: 153.7
click at [995, 230] on div at bounding box center [591, 321] width 1182 height 495
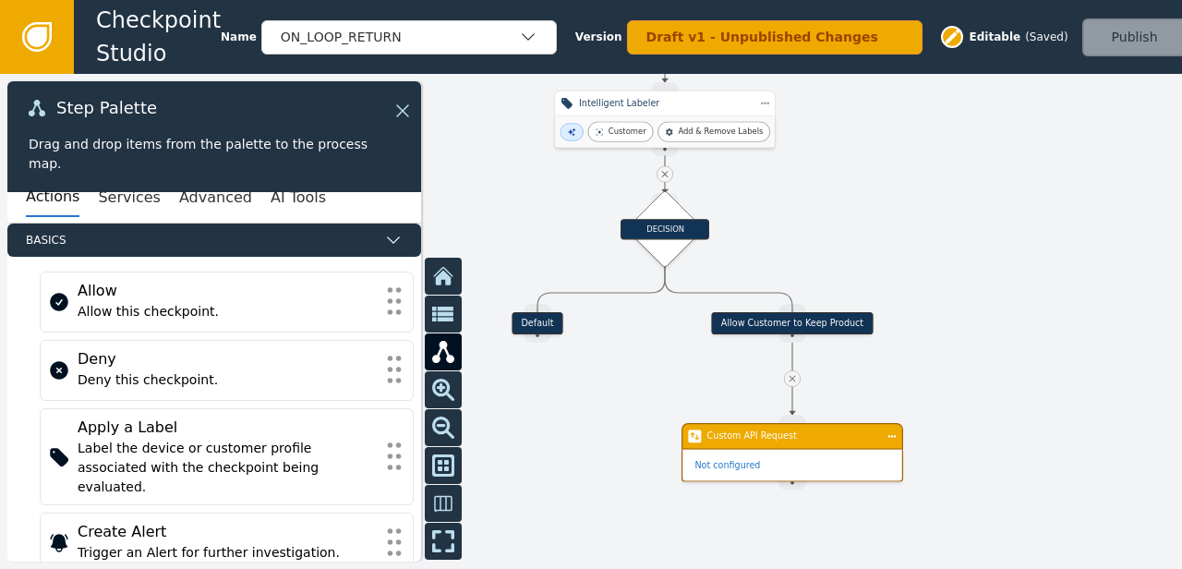
drag, startPoint x: 1032, startPoint y: 351, endPoint x: 1017, endPoint y: 271, distance: 80.8
click at [1017, 271] on div at bounding box center [591, 321] width 1182 height 495
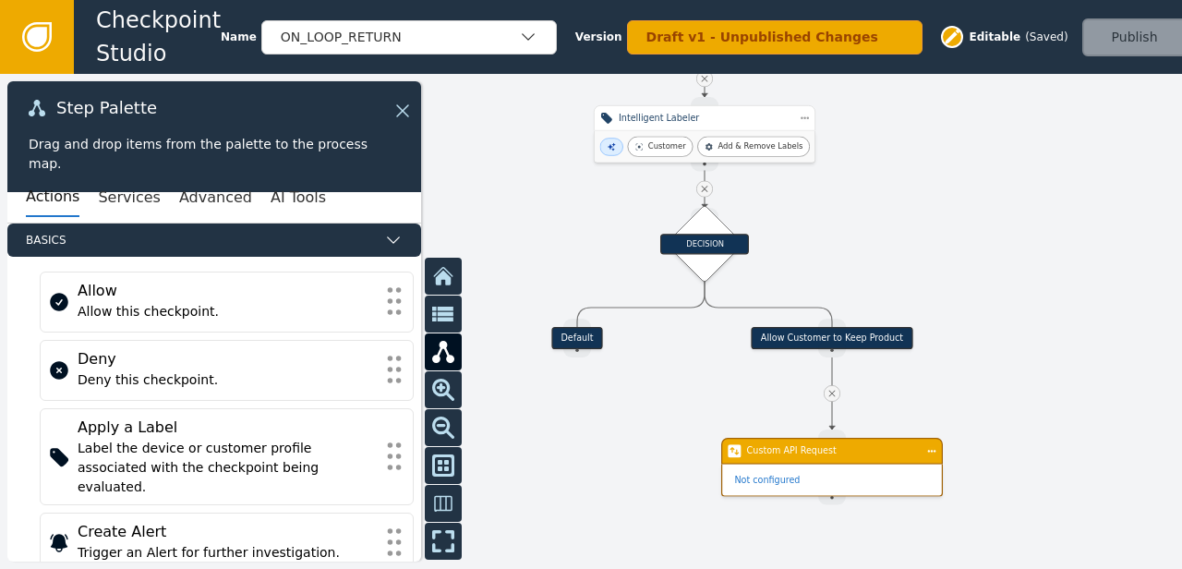
drag, startPoint x: 953, startPoint y: 232, endPoint x: 987, endPoint y: 244, distance: 36.2
click at [987, 244] on div at bounding box center [591, 321] width 1182 height 495
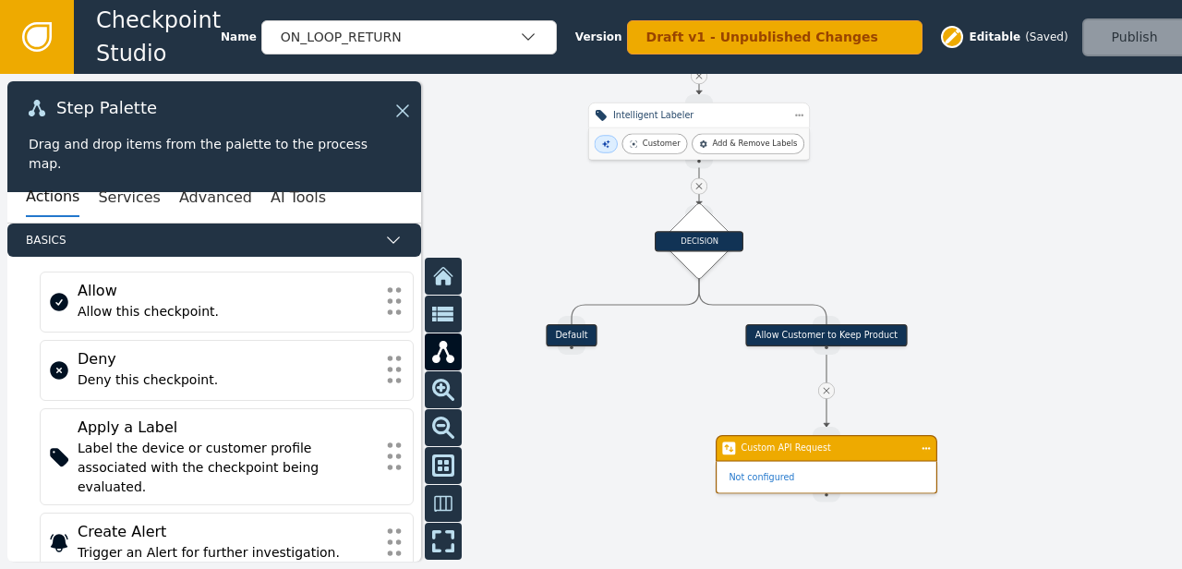
click at [778, 335] on div "Allow Customer to Keep Product" at bounding box center [827, 335] width 162 height 22
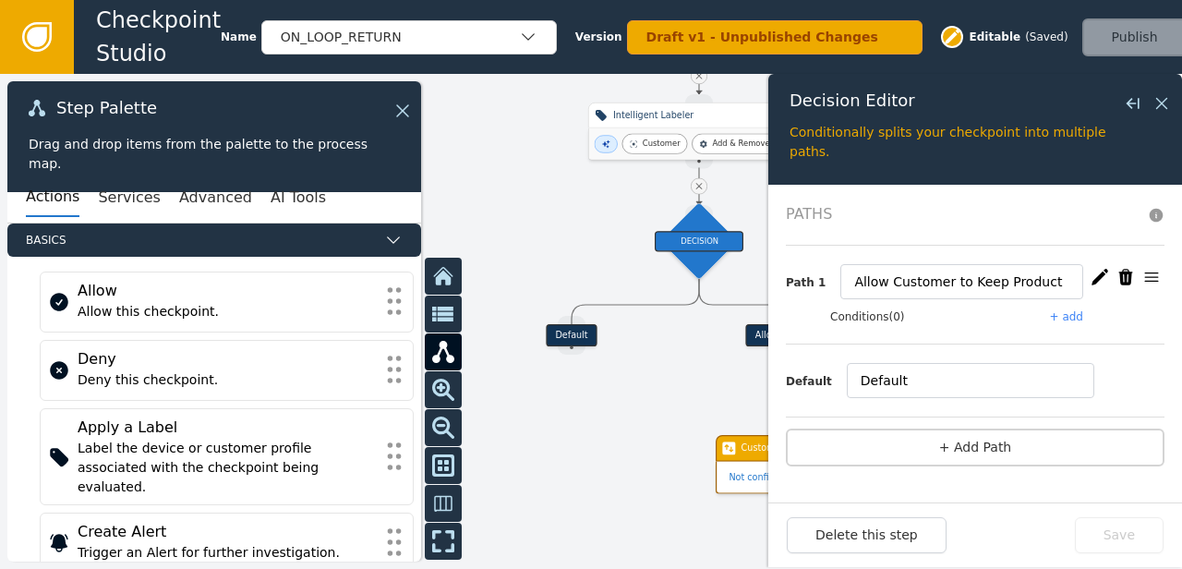
click at [558, 414] on div at bounding box center [591, 321] width 1182 height 495
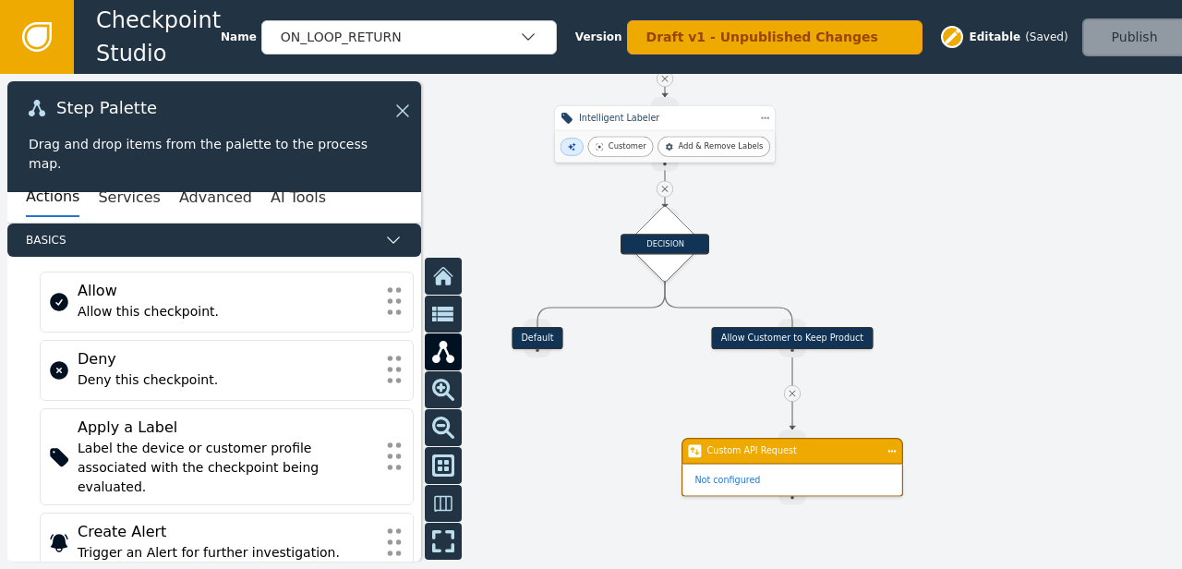
drag, startPoint x: 988, startPoint y: 243, endPoint x: 954, endPoint y: 246, distance: 34.3
click at [954, 246] on div at bounding box center [591, 321] width 1182 height 495
